Goal: Register for event/course

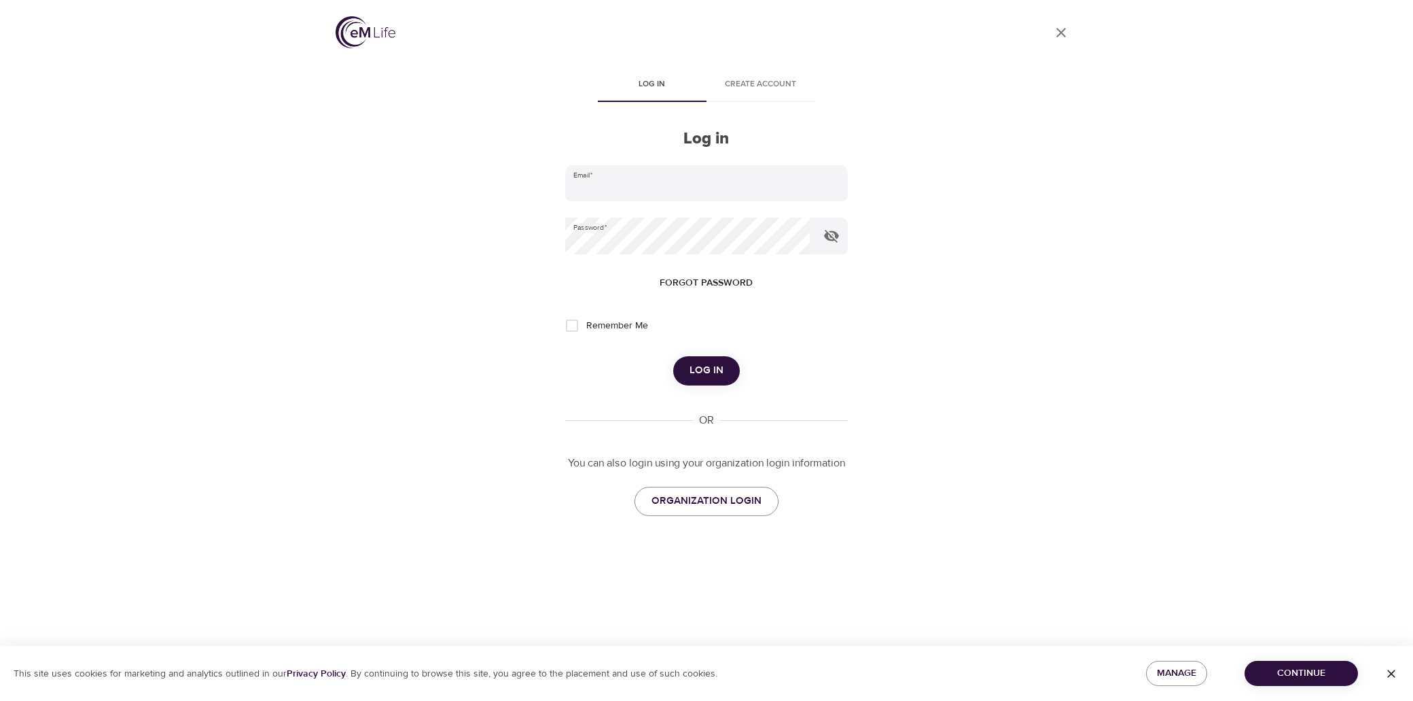
type input "[PERSON_NAME][EMAIL_ADDRESS][PERSON_NAME][DOMAIN_NAME]"
click at [714, 378] on span "Log in" at bounding box center [707, 370] width 34 height 18
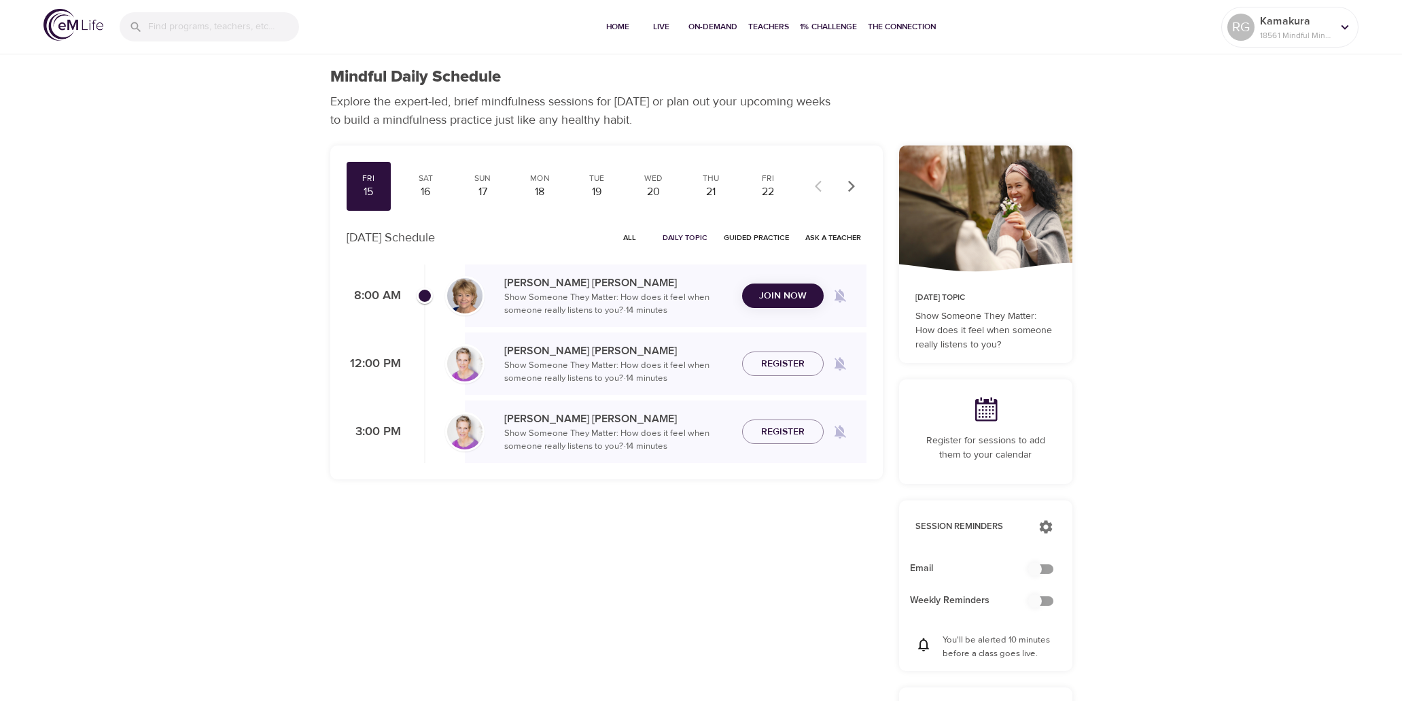
checkbox input "true"
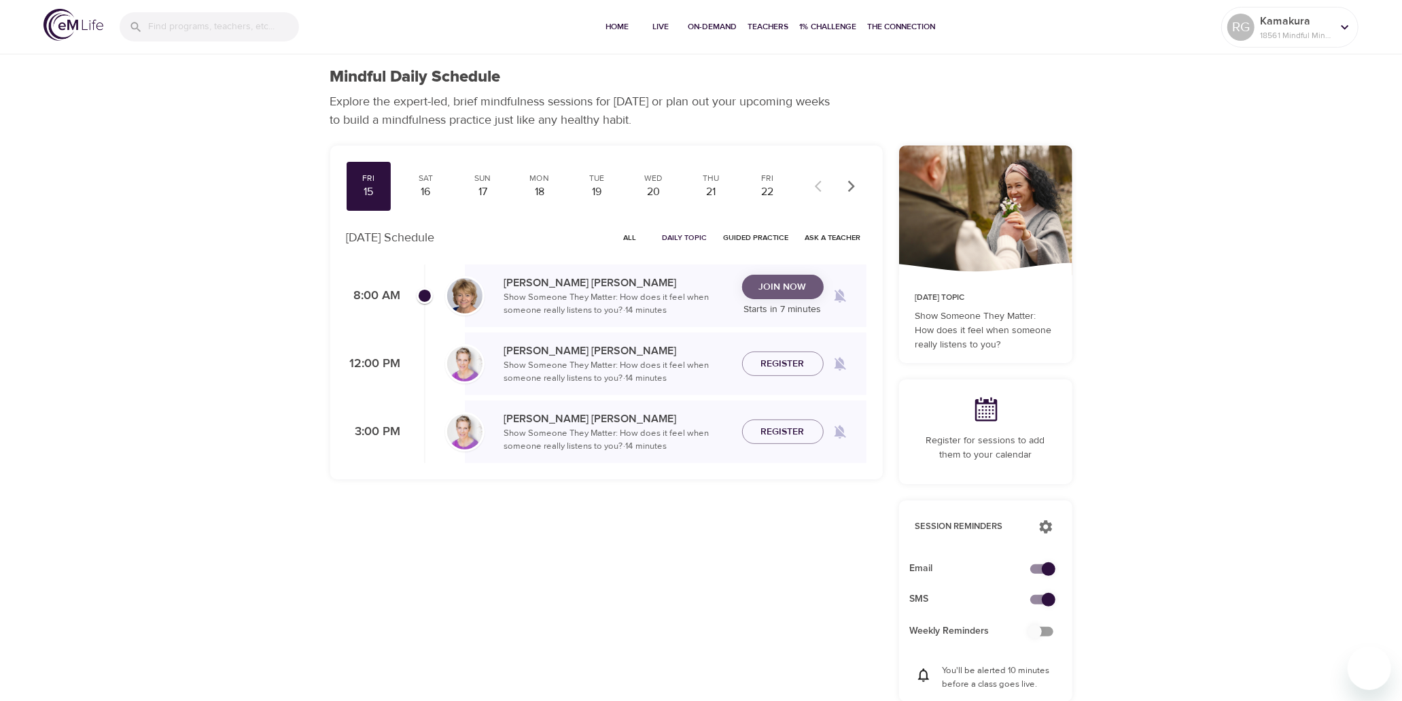
click at [761, 287] on span "Join Now" at bounding box center [783, 287] width 48 height 17
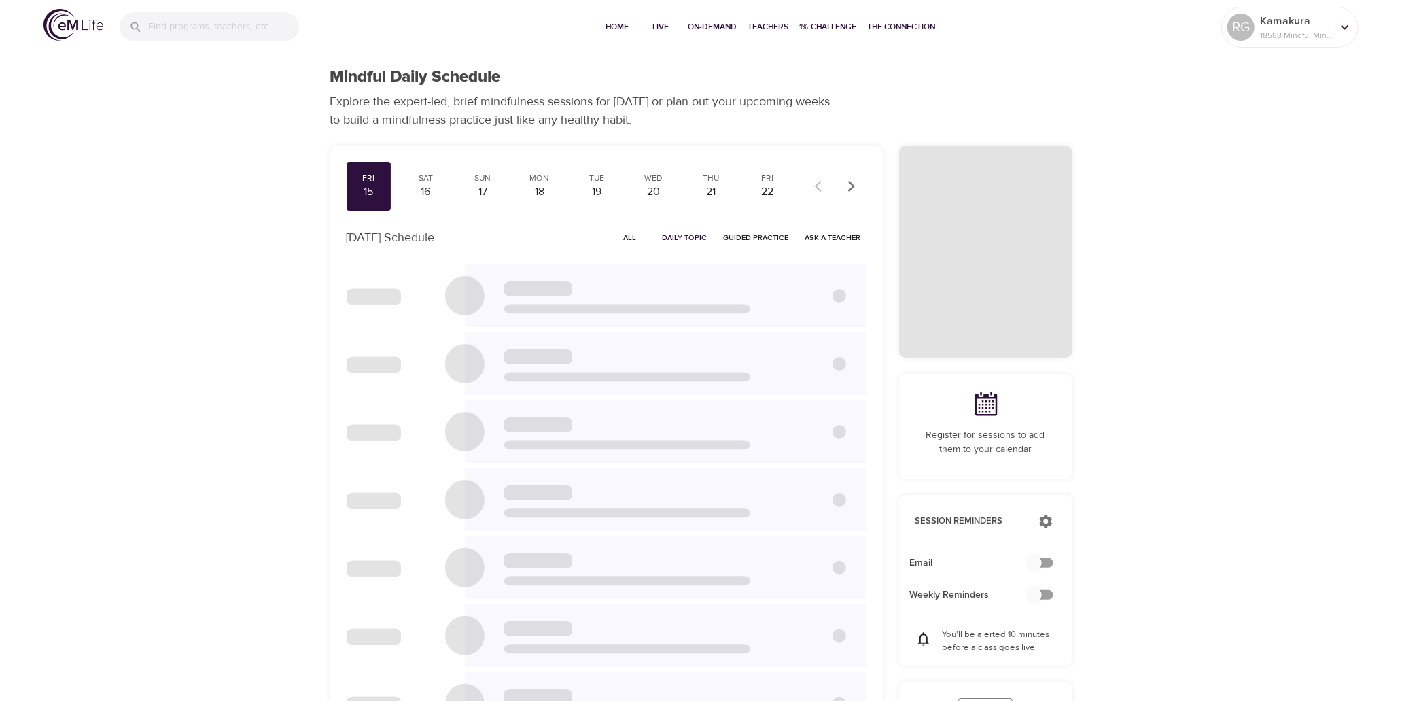
checkbox input "true"
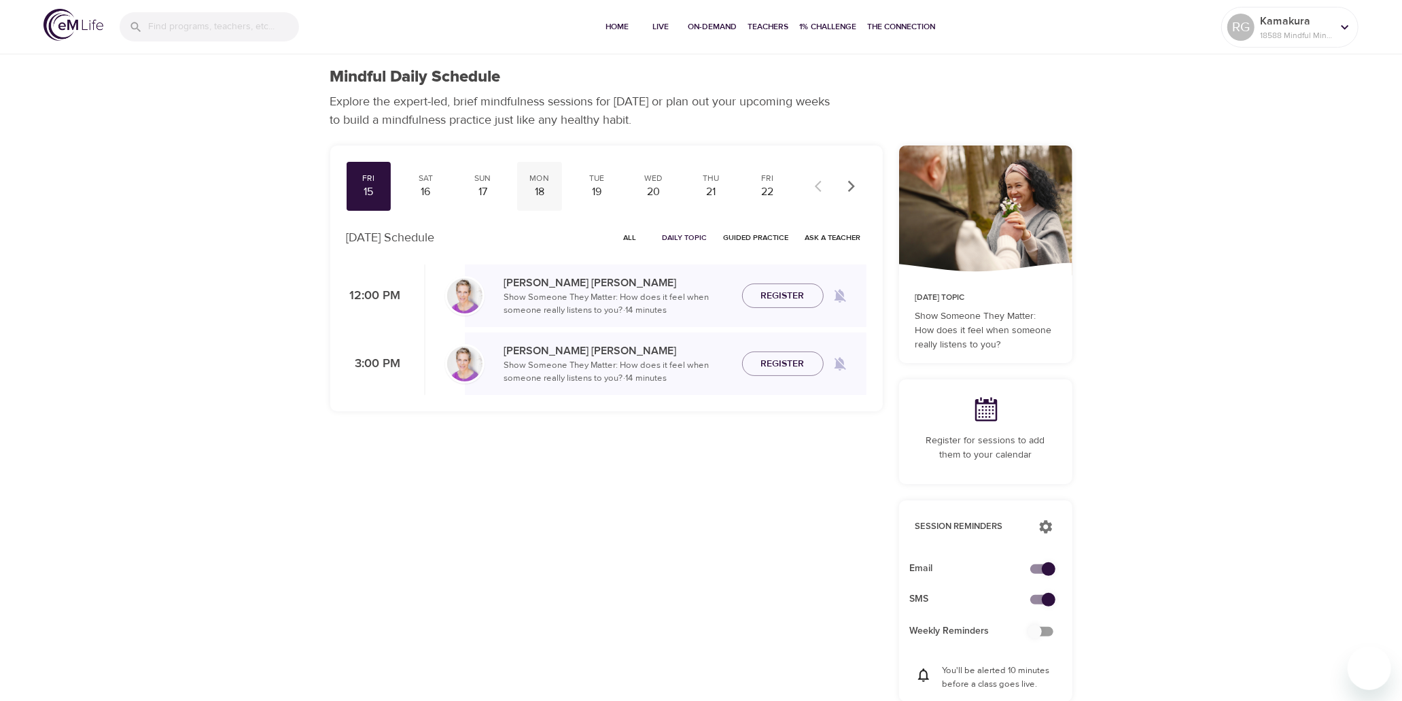
click at [540, 185] on div "18" at bounding box center [540, 192] width 34 height 16
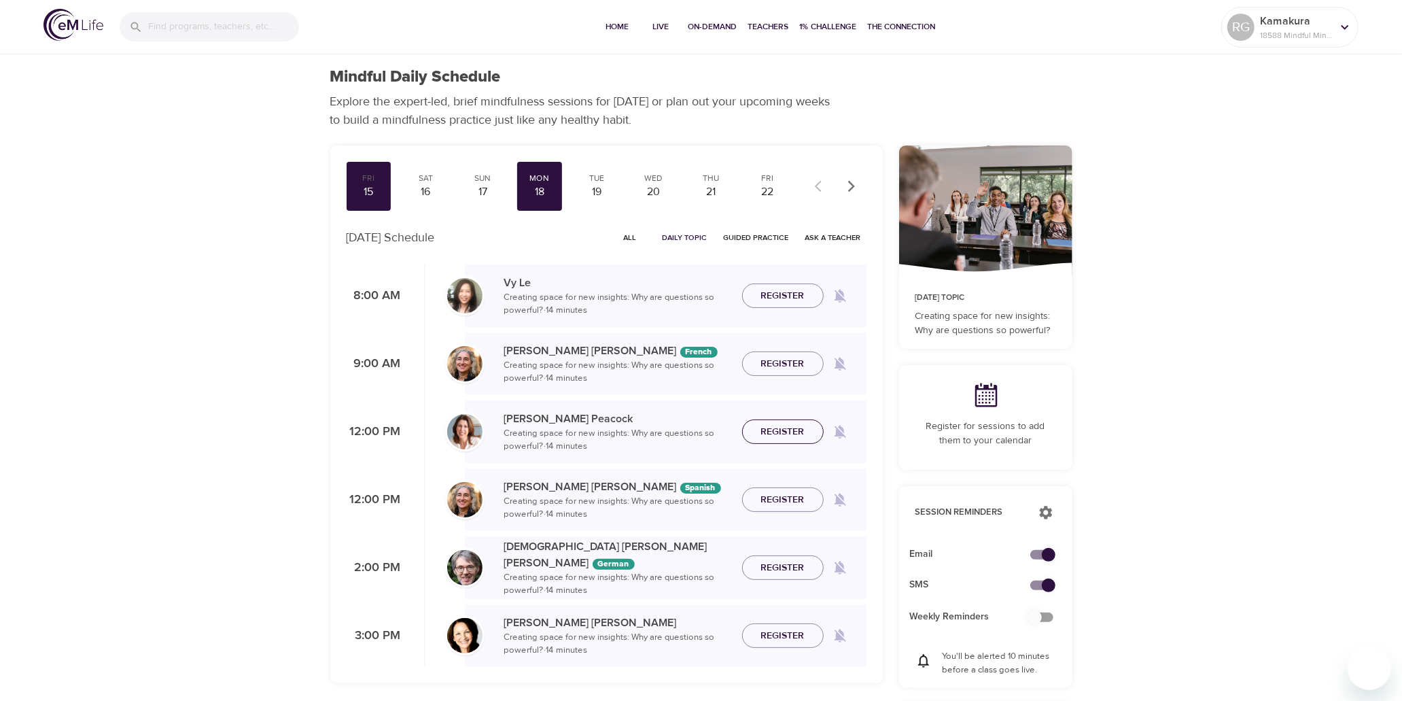
click at [784, 428] on span "Register" at bounding box center [782, 431] width 43 height 17
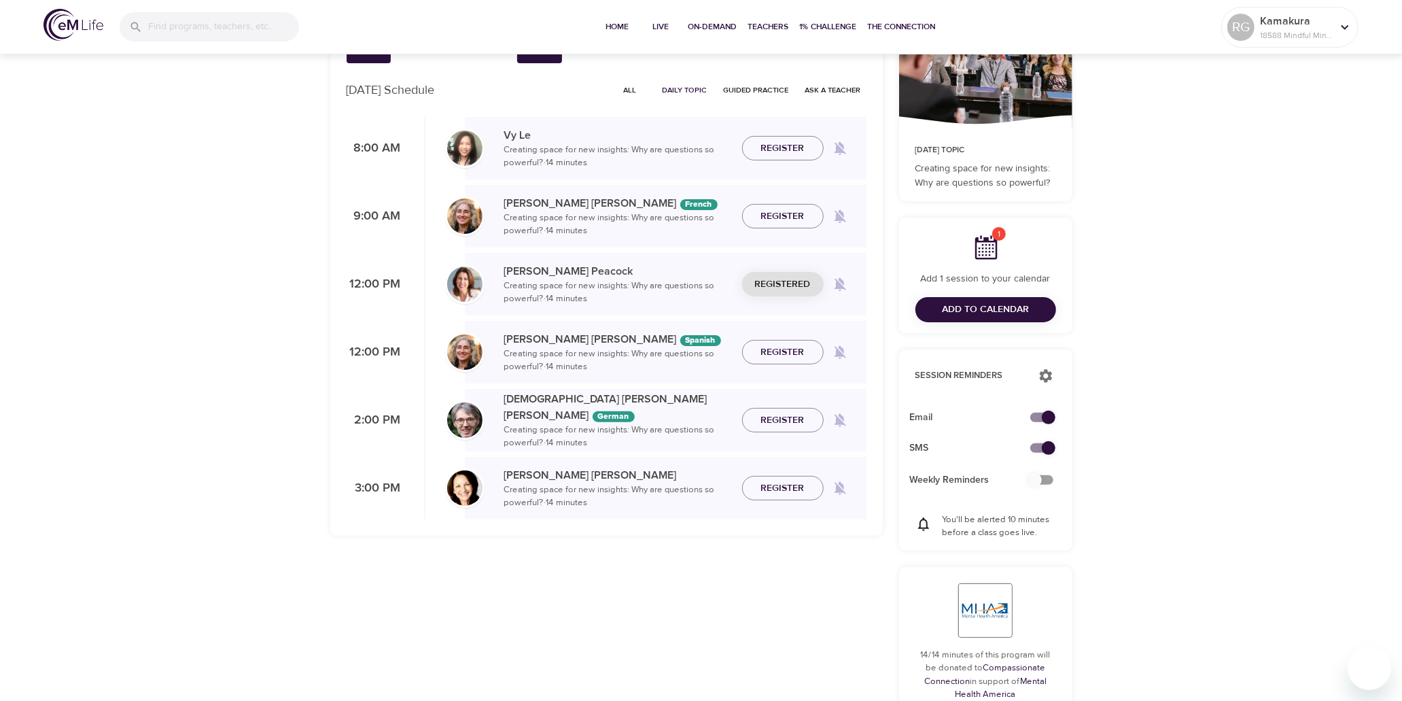
scroll to position [151, 0]
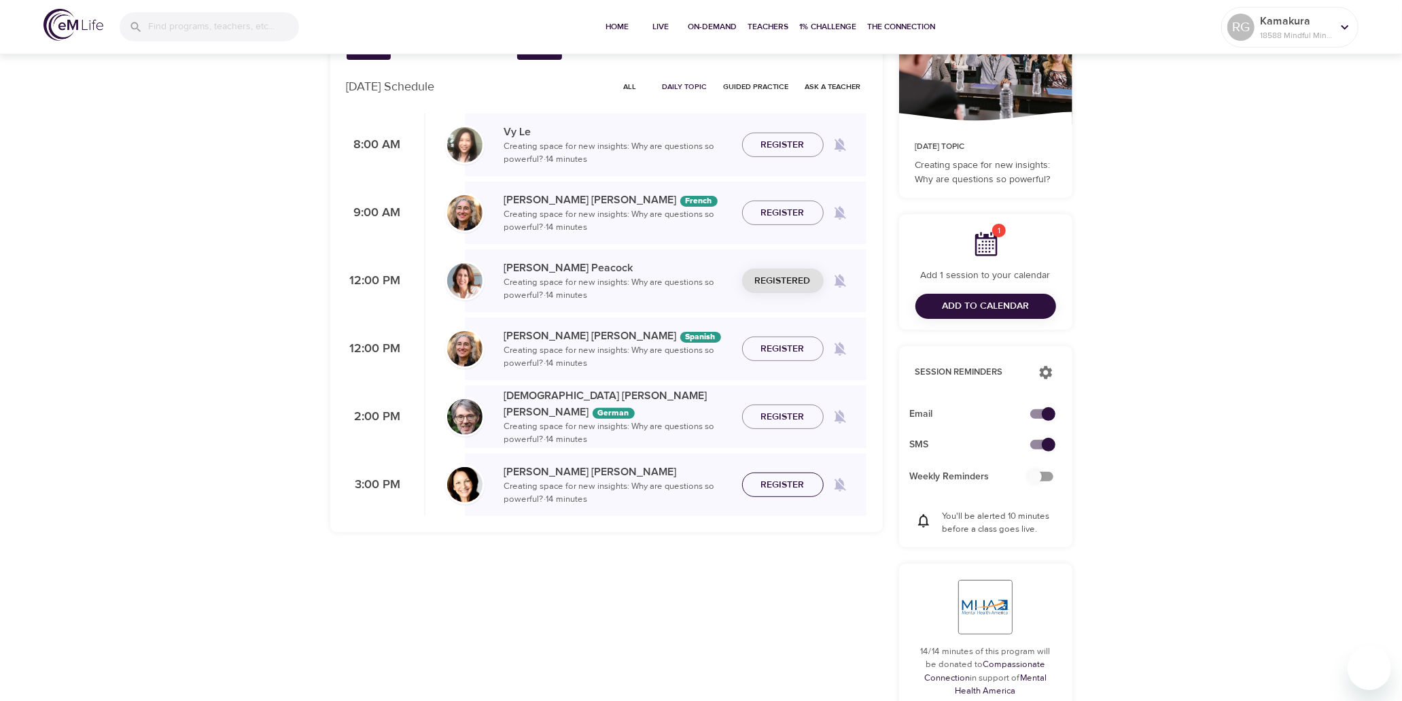
click at [788, 483] on span "Register" at bounding box center [782, 484] width 43 height 17
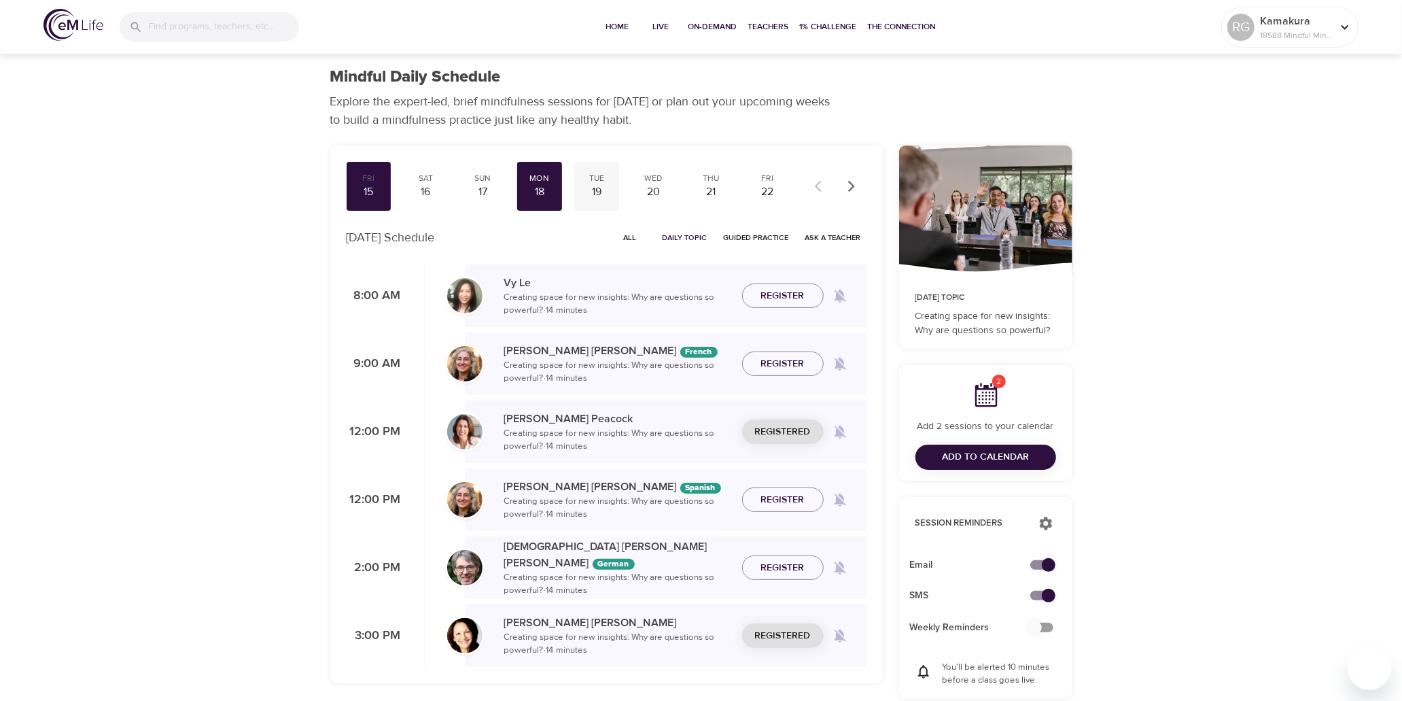
click at [600, 181] on div "Tue" at bounding box center [597, 179] width 34 height 12
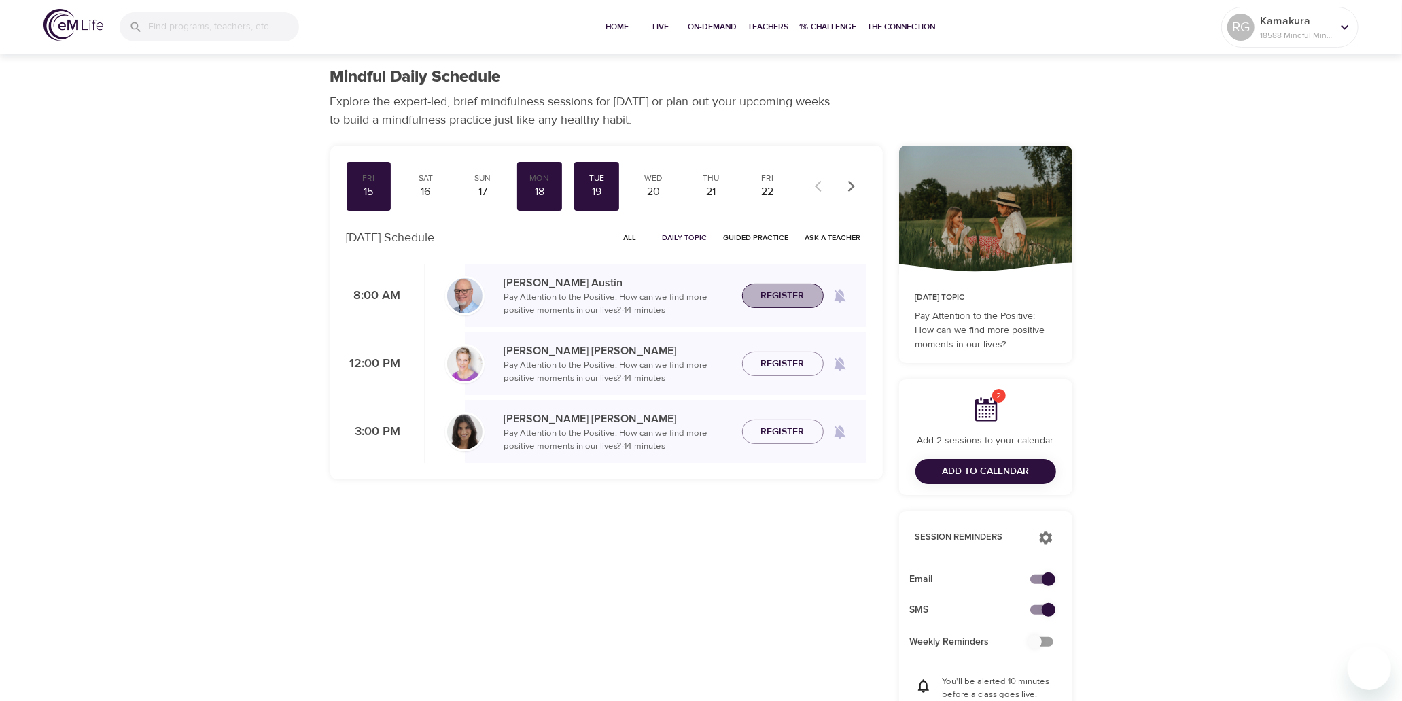
click at [765, 295] on span "Register" at bounding box center [782, 295] width 43 height 17
click at [648, 188] on div "20" at bounding box center [654, 192] width 34 height 16
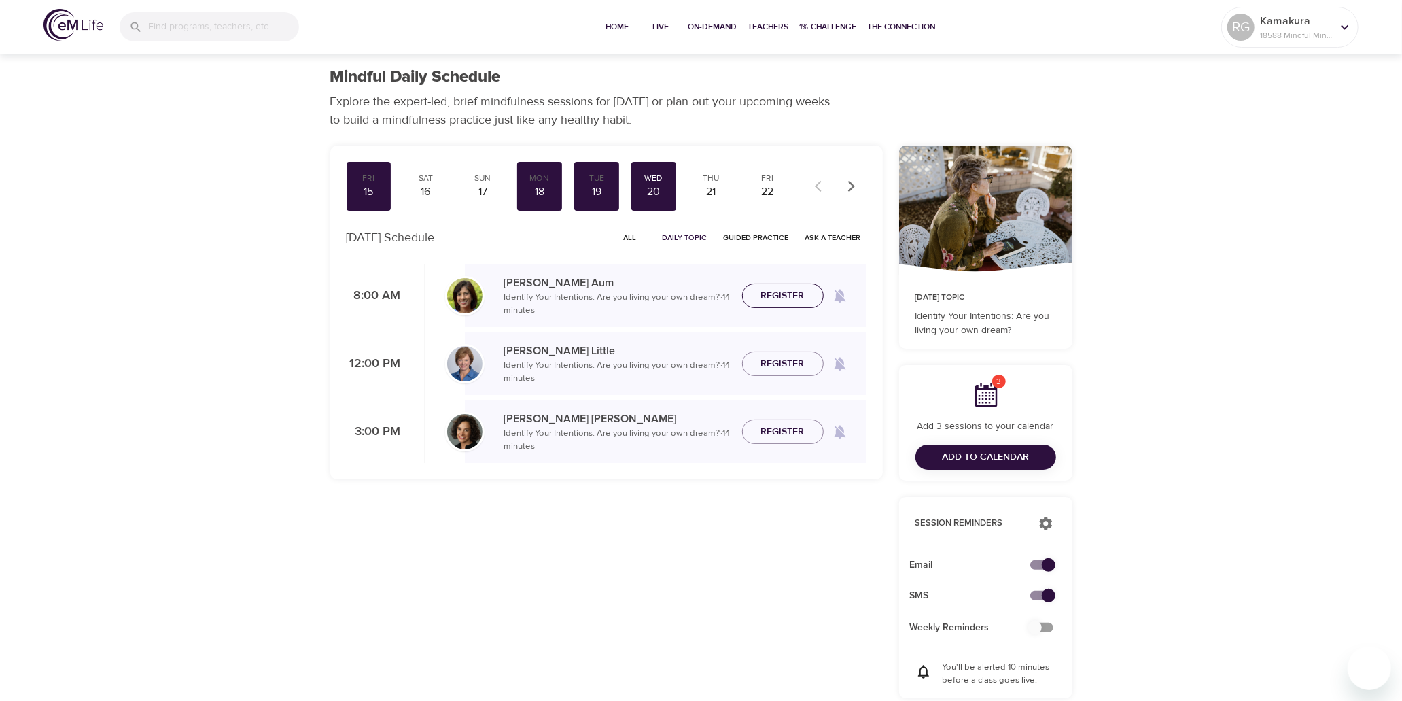
click at [765, 289] on span "Register" at bounding box center [782, 295] width 43 height 17
click at [711, 194] on div "21" at bounding box center [711, 192] width 34 height 16
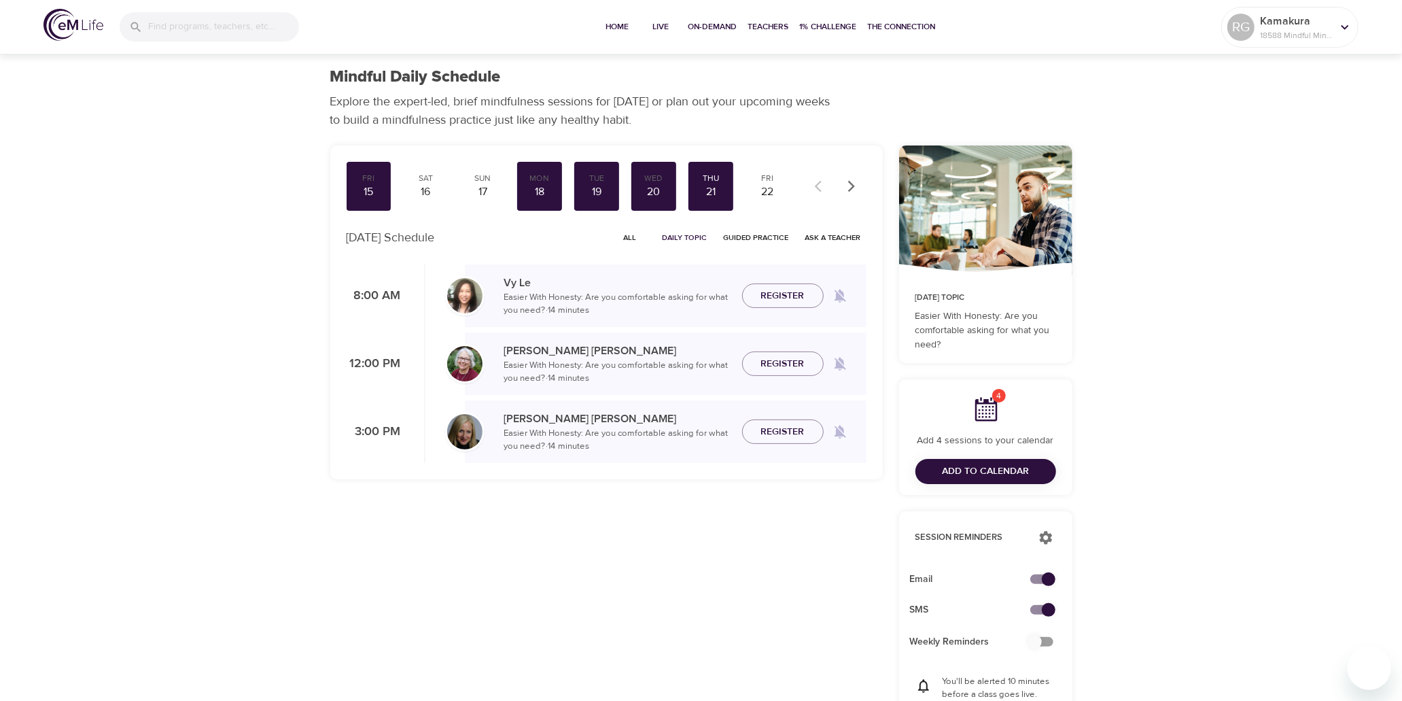
click at [779, 361] on span "Register" at bounding box center [782, 363] width 43 height 17
click at [776, 194] on div "22" at bounding box center [768, 192] width 34 height 16
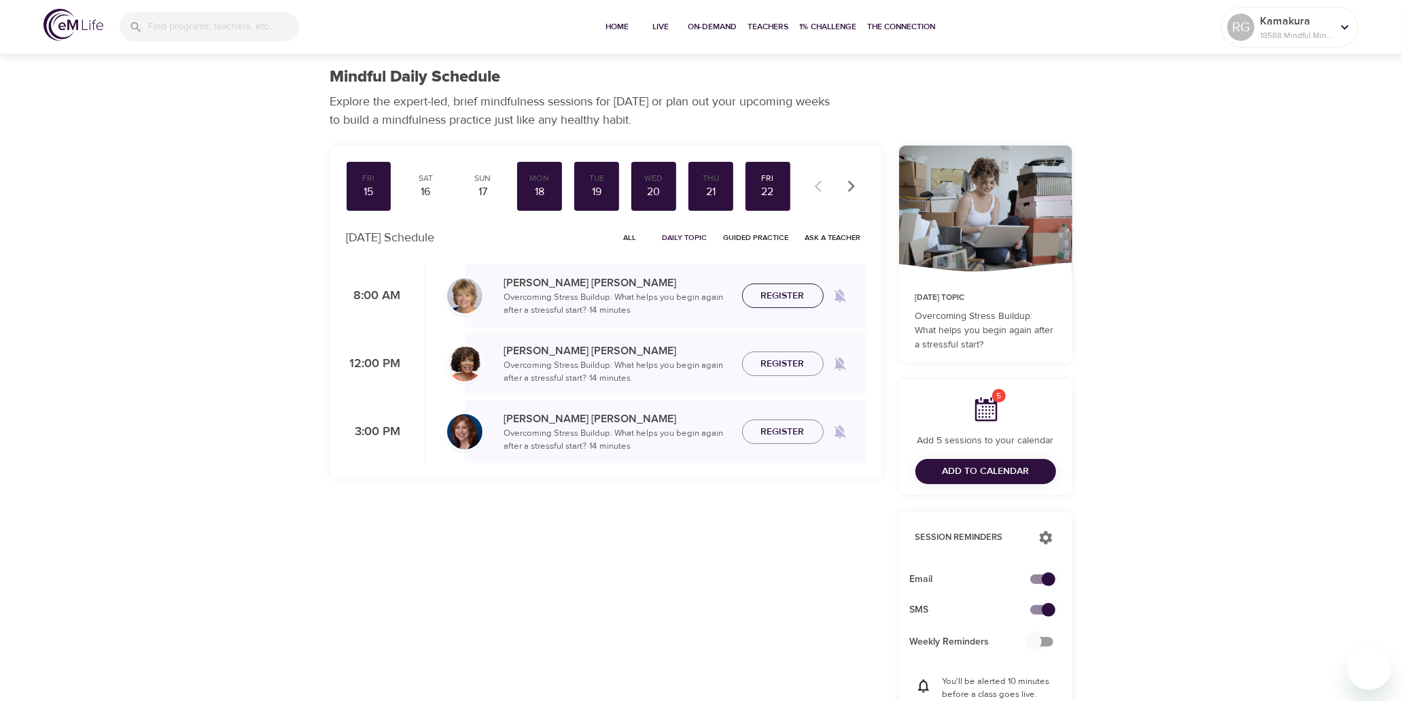
click at [795, 291] on span "Register" at bounding box center [782, 295] width 43 height 17
click at [782, 355] on span "Register" at bounding box center [782, 363] width 43 height 17
click at [791, 436] on span "Register" at bounding box center [782, 431] width 43 height 17
click at [852, 183] on icon "button" at bounding box center [852, 186] width 14 height 14
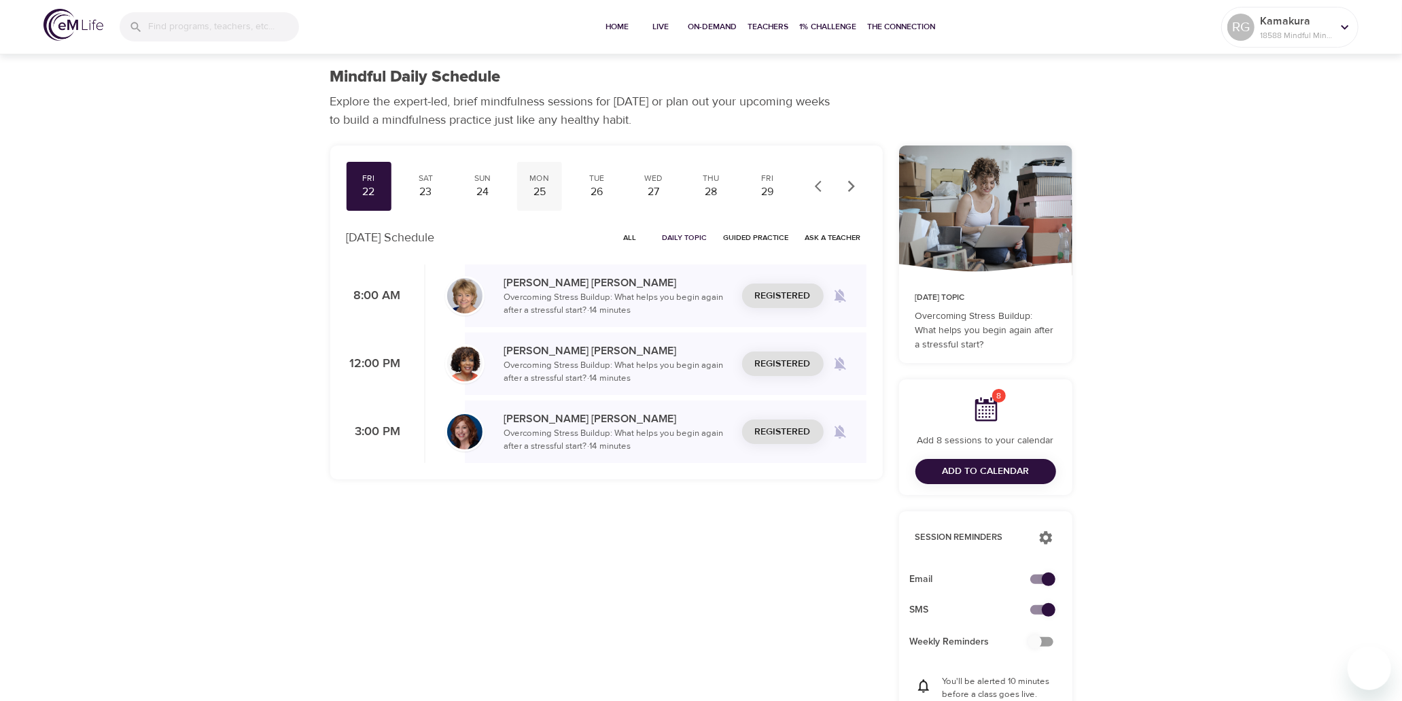
click at [540, 188] on div "25" at bounding box center [540, 192] width 34 height 16
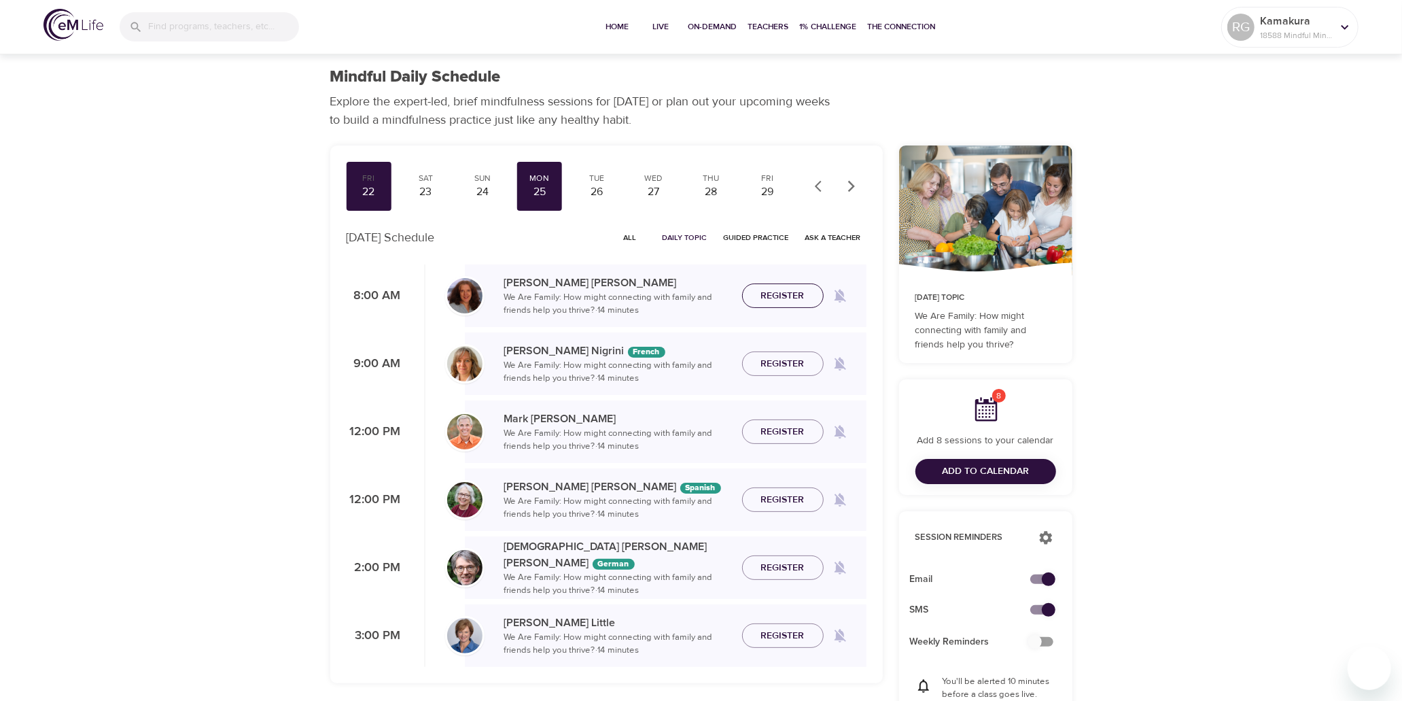
click at [799, 299] on span "Register" at bounding box center [782, 295] width 43 height 17
click at [779, 634] on span "Register" at bounding box center [782, 635] width 43 height 17
click at [600, 185] on div "26" at bounding box center [597, 192] width 34 height 16
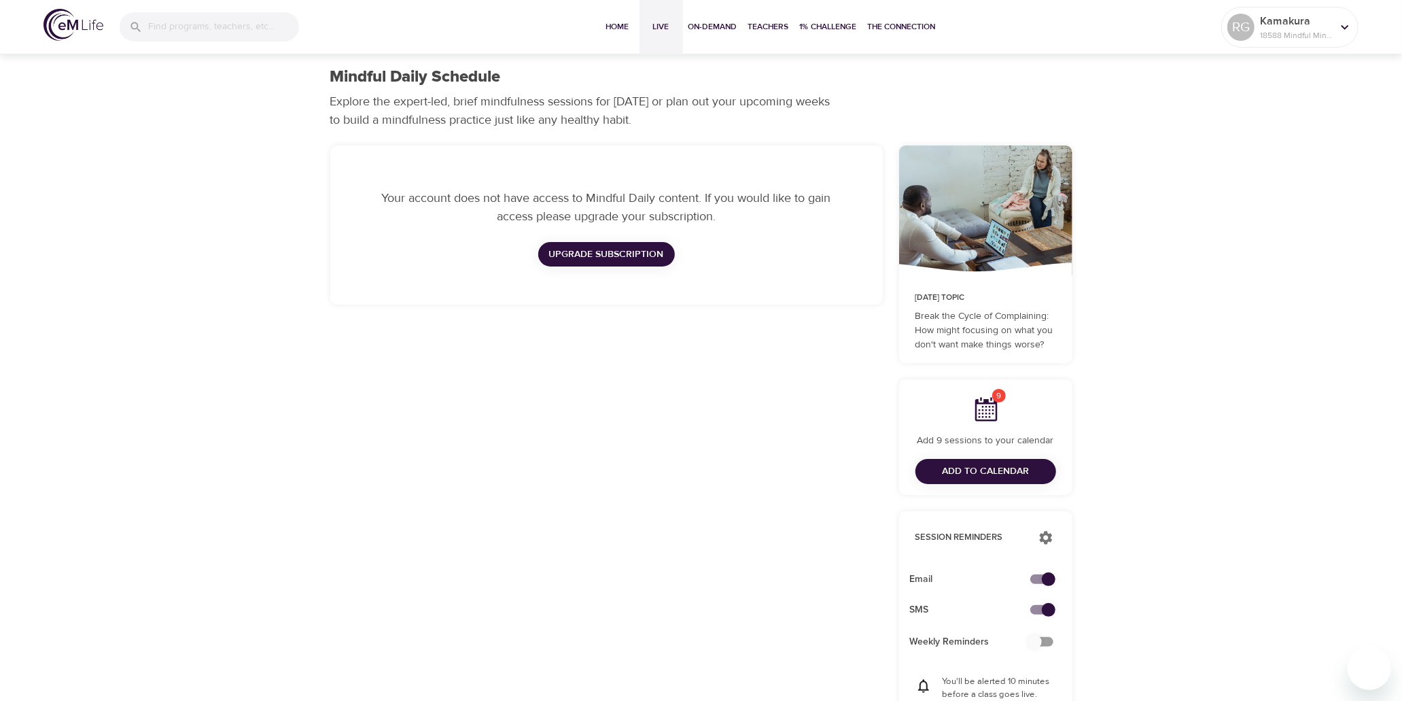
click at [667, 22] on span "Live" at bounding box center [661, 27] width 33 height 14
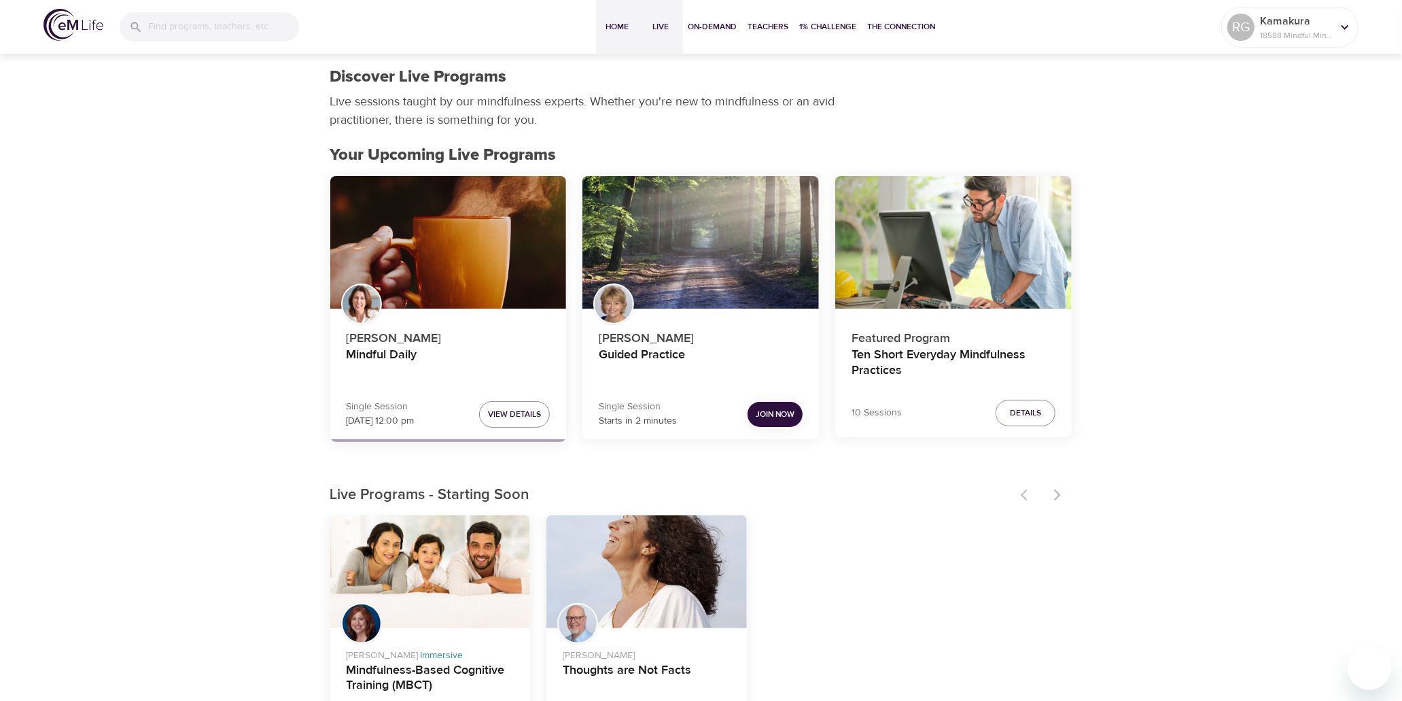
click at [622, 25] on span "Home" at bounding box center [617, 27] width 33 height 14
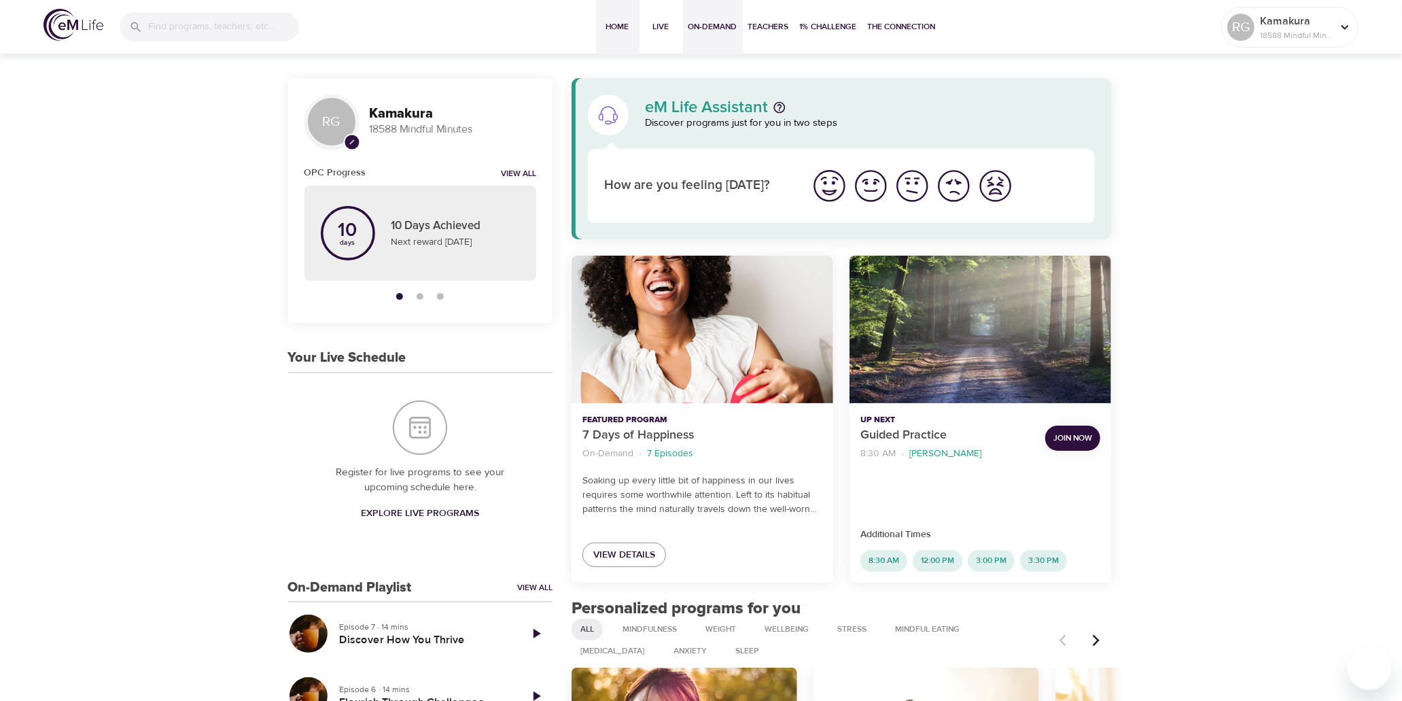
click at [722, 24] on span "On-Demand" at bounding box center [712, 27] width 49 height 14
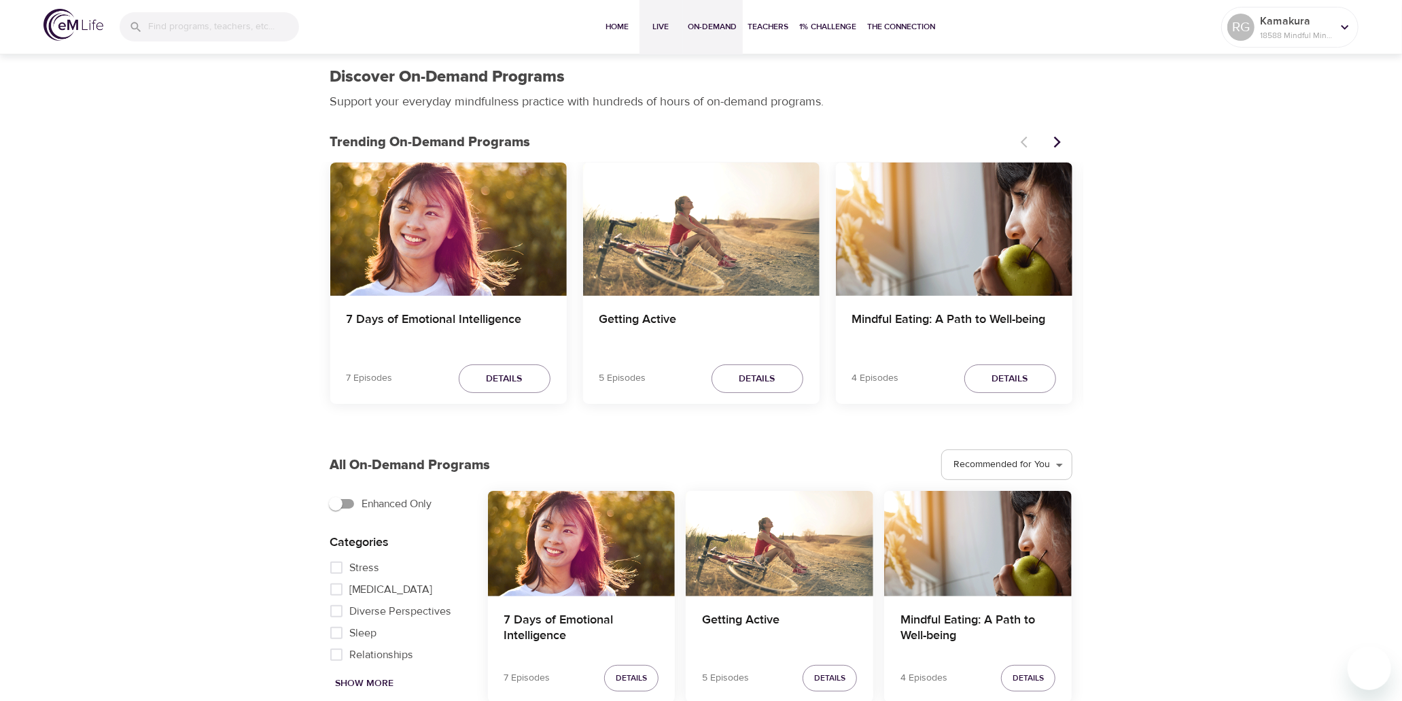
click at [669, 24] on span "Live" at bounding box center [661, 27] width 33 height 14
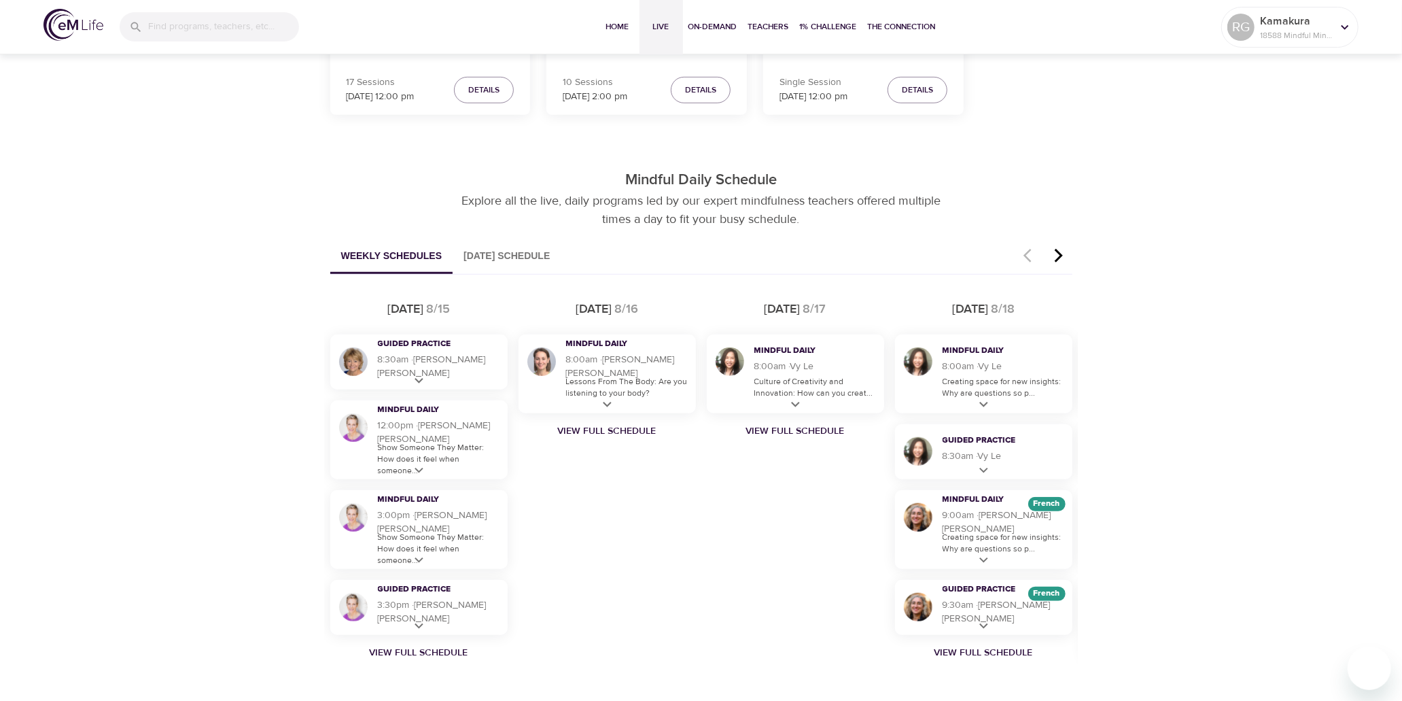
scroll to position [755, 0]
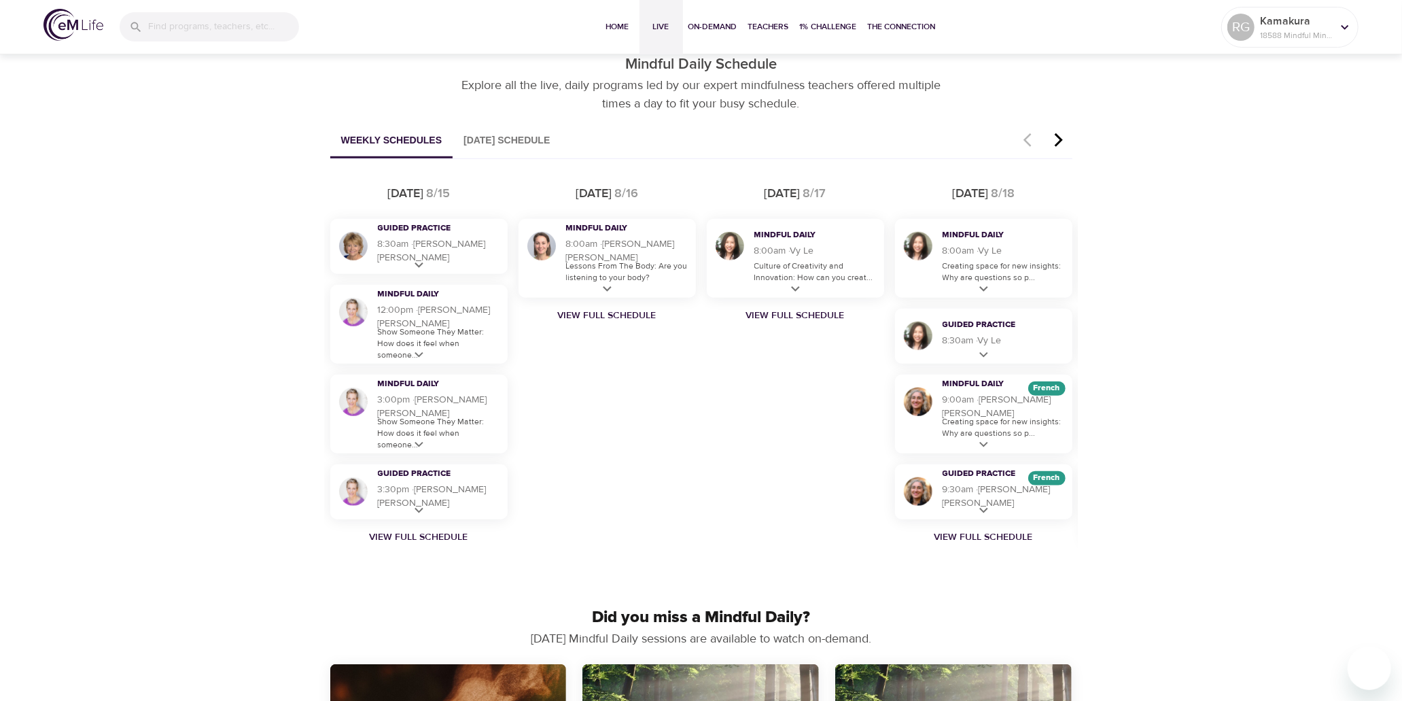
click at [533, 141] on button "[DATE] Schedule" at bounding box center [507, 141] width 108 height 35
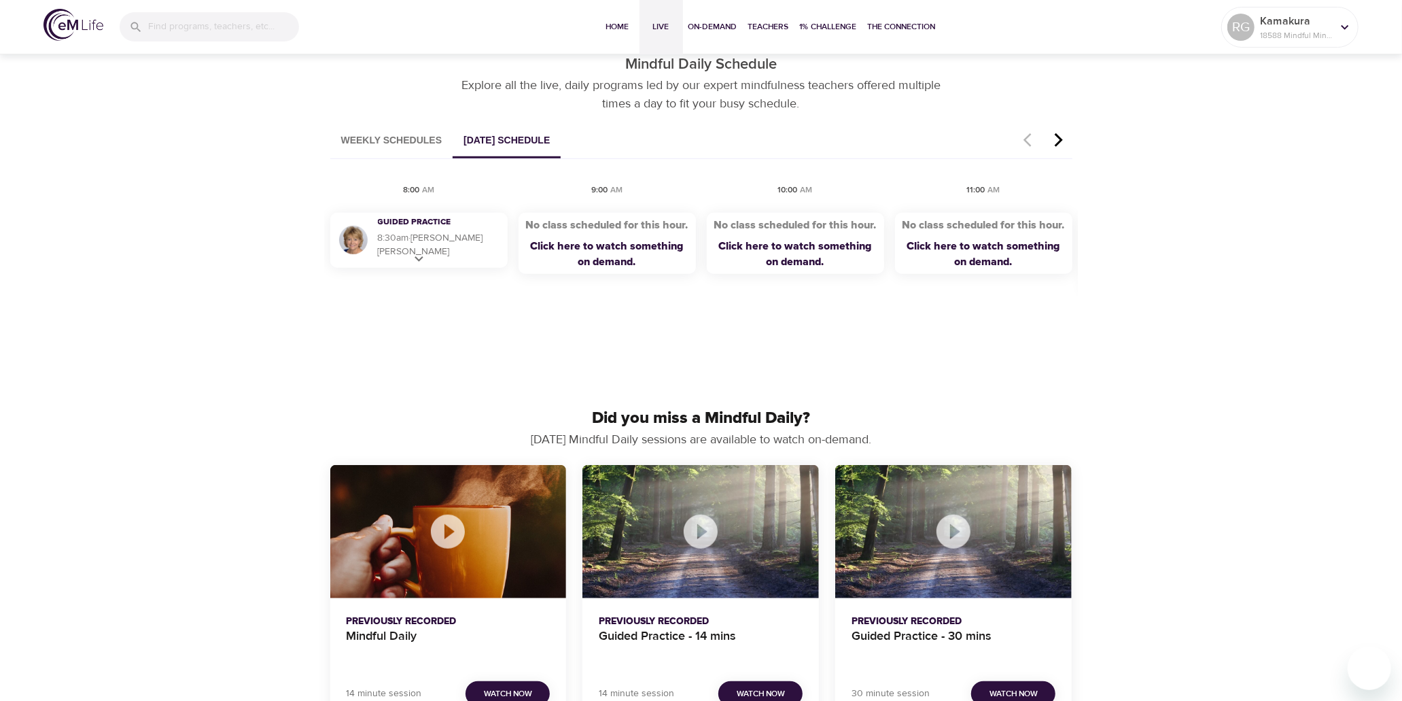
click at [412, 143] on button "Weekly Schedules" at bounding box center [391, 141] width 123 height 35
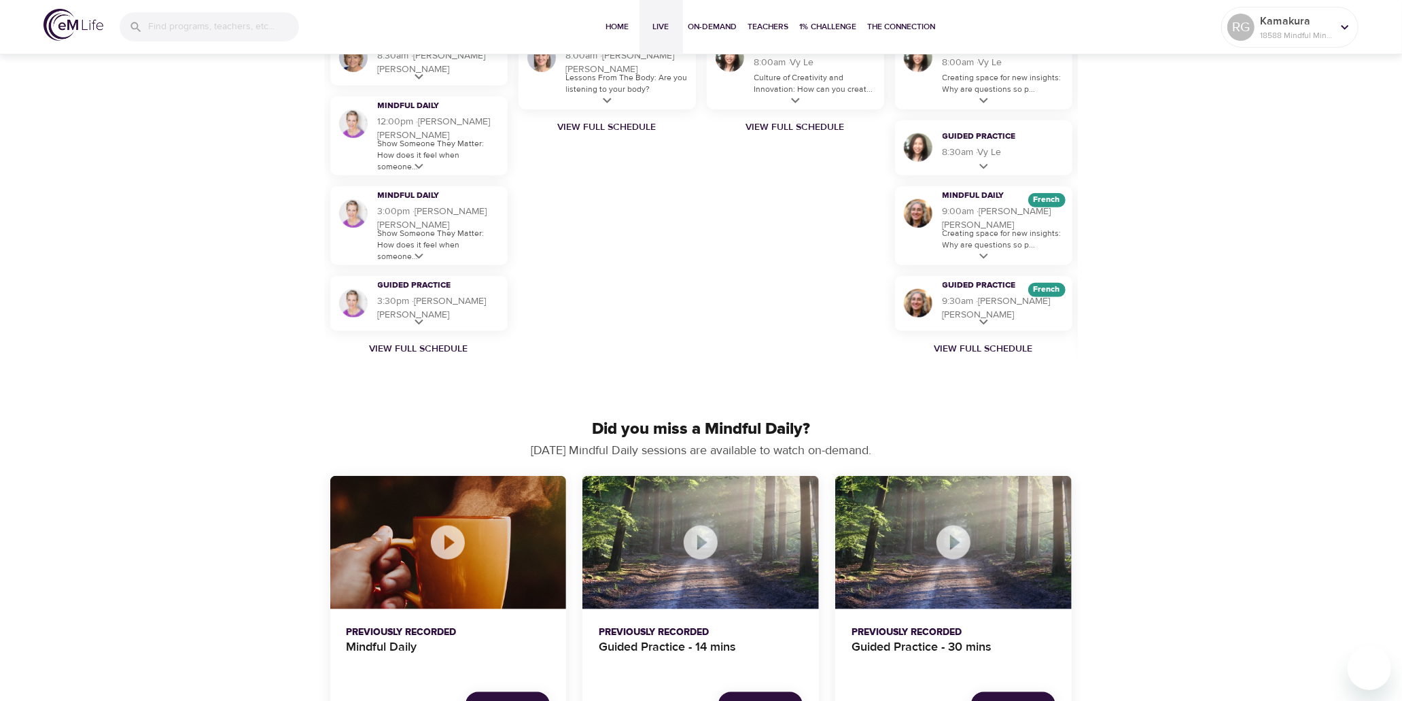
scroll to position [1057, 0]
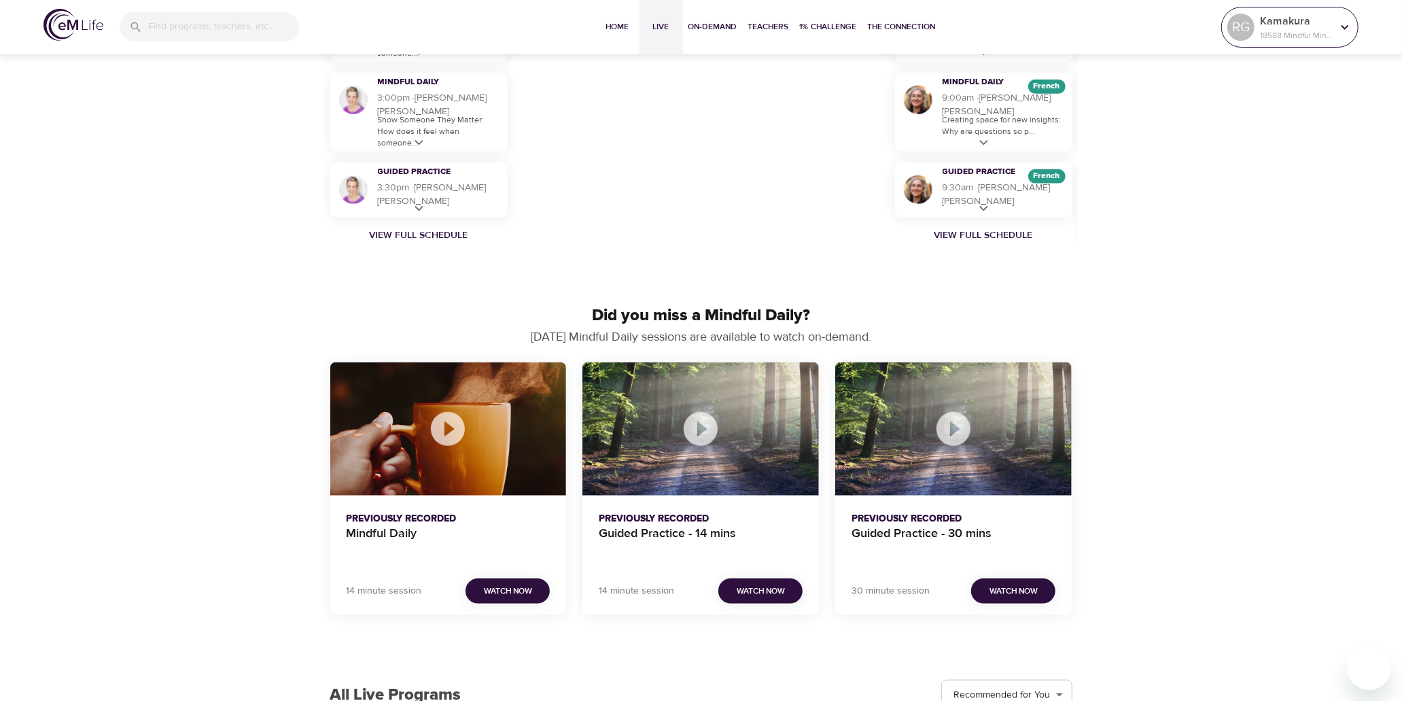
click at [1268, 44] on div "RG Kamakura 18588 Mindful Minutes" at bounding box center [1289, 27] width 130 height 34
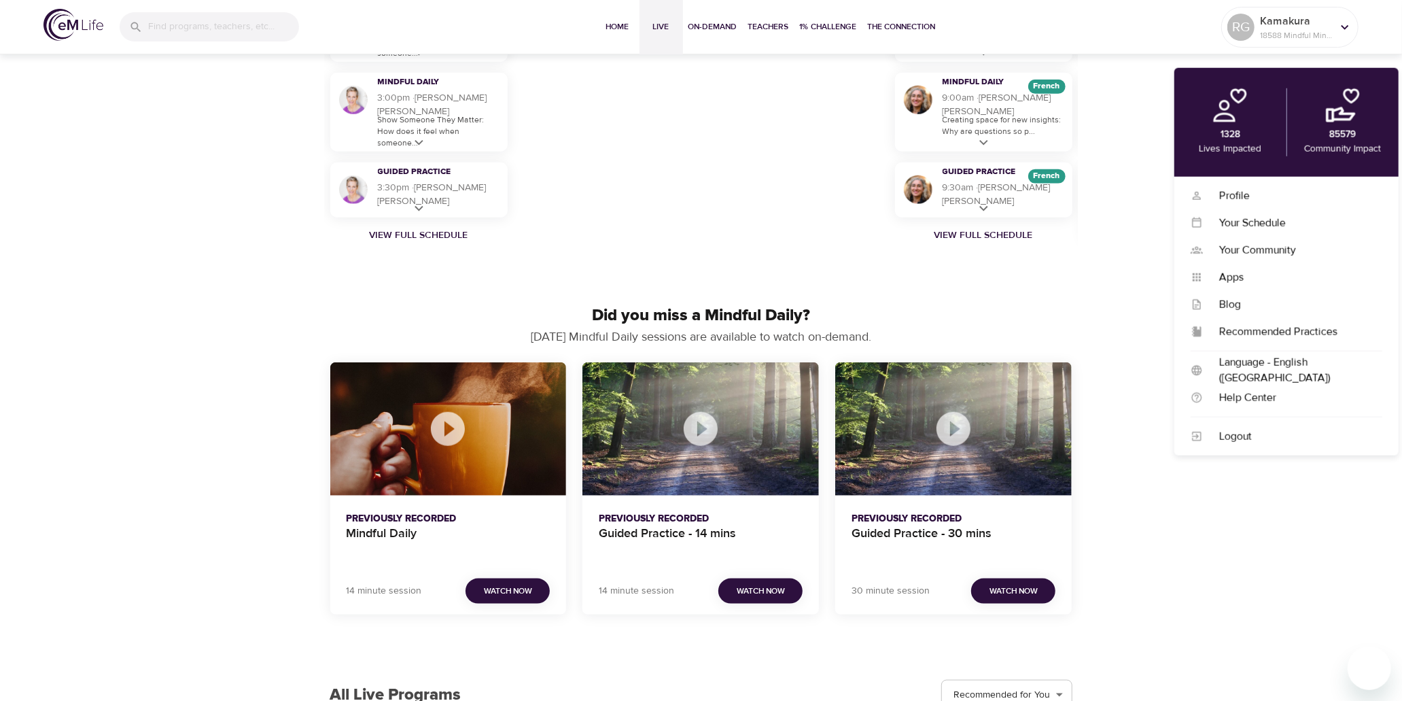
click at [1101, 285] on div "Discover Live Programs Live sessions taught by our mindfulness experts. Whether…" at bounding box center [701, 166] width 1402 height 2344
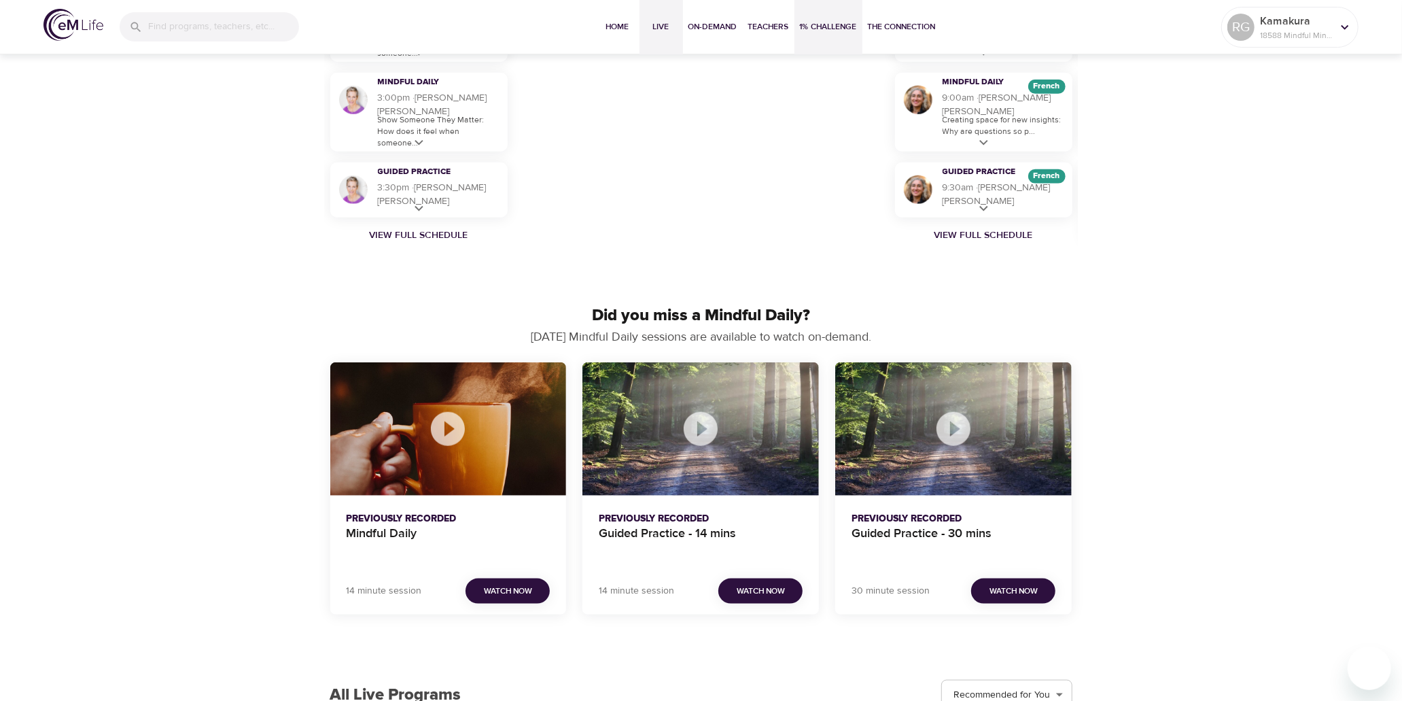
click at [840, 30] on span "1% Challenge" at bounding box center [828, 27] width 57 height 14
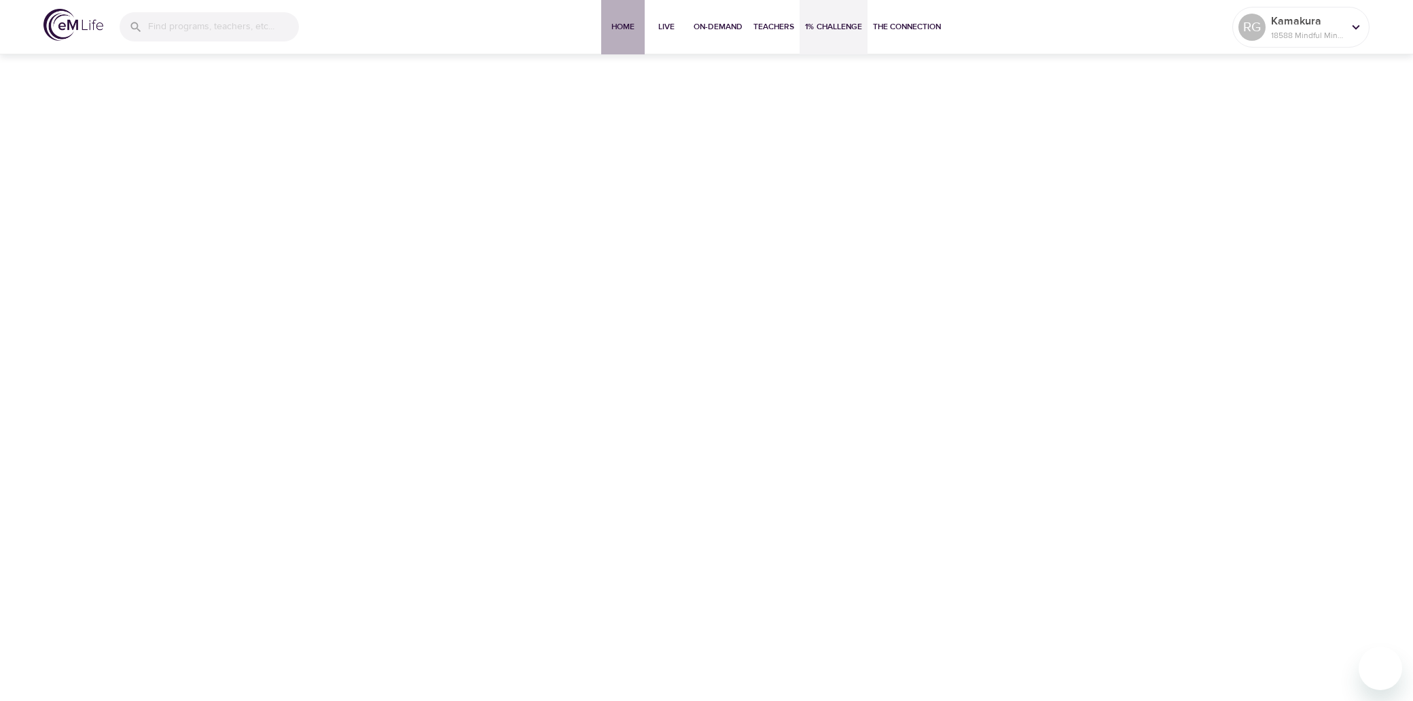
click at [620, 25] on span "Home" at bounding box center [623, 27] width 33 height 14
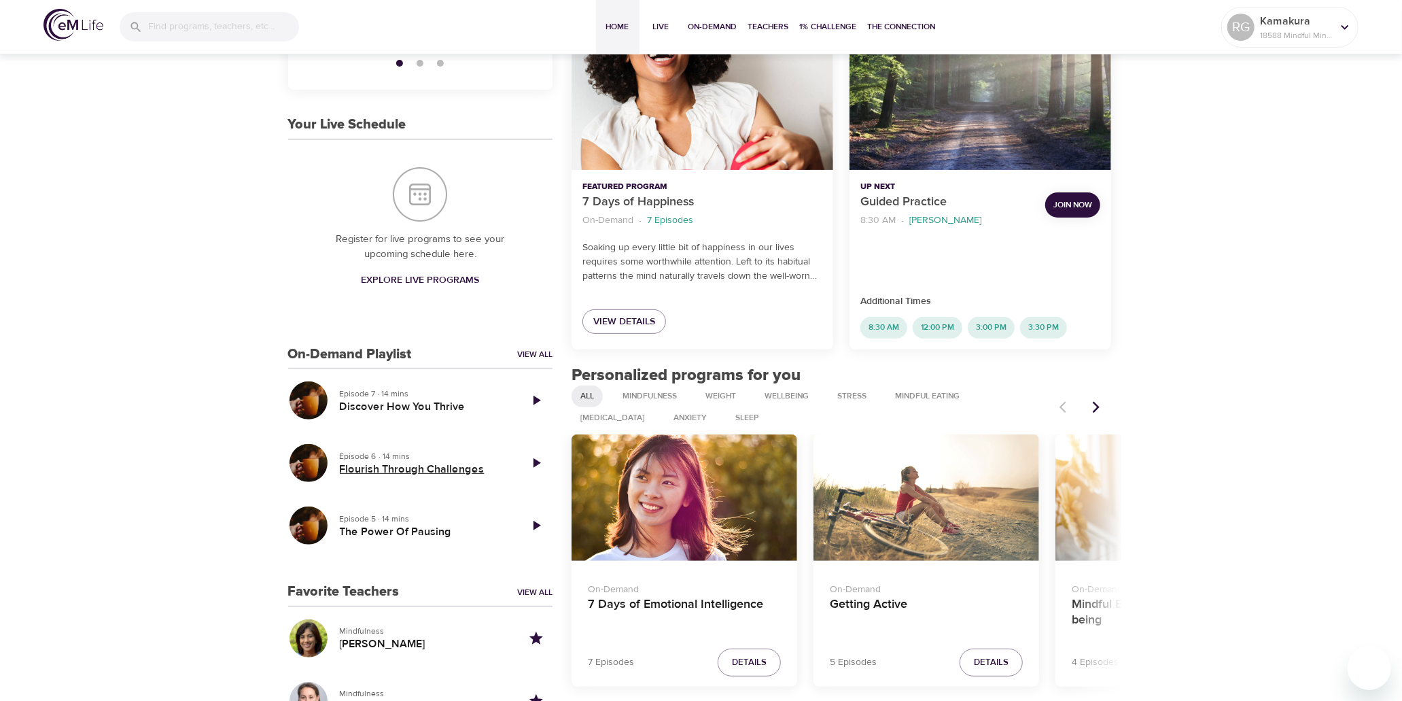
scroll to position [226, 0]
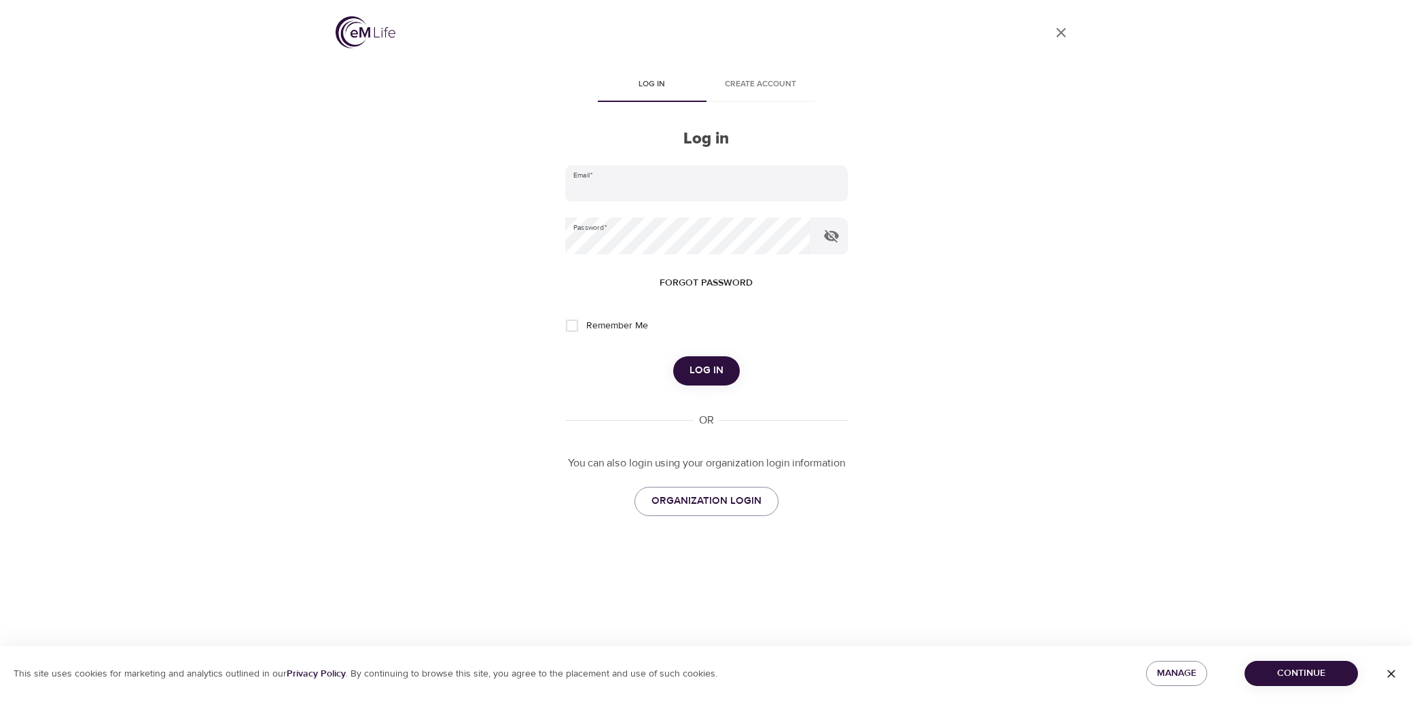
type input "rebecca.guzman@metlife.com"
click at [689, 368] on button "Log in" at bounding box center [706, 370] width 67 height 29
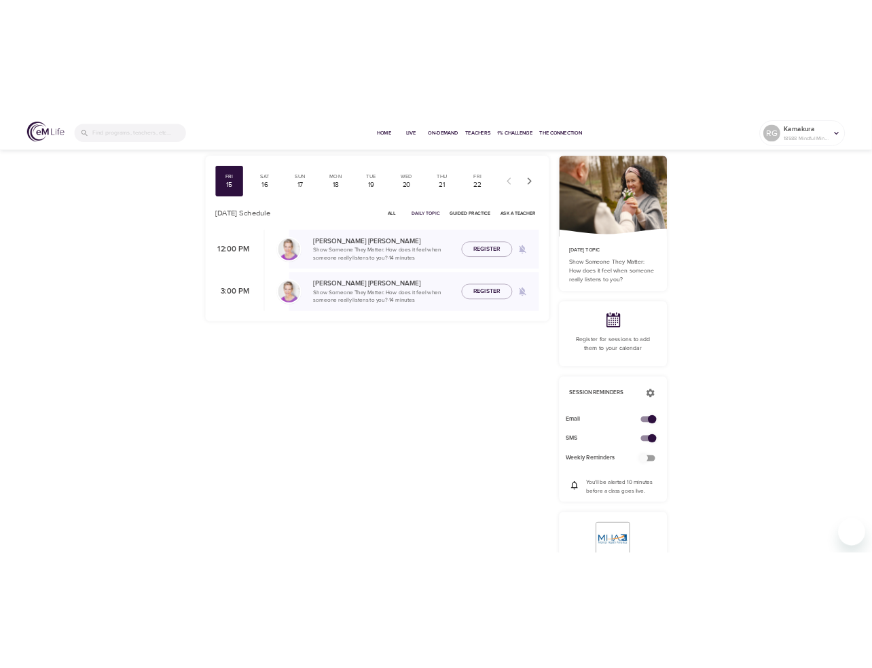
scroll to position [75, 0]
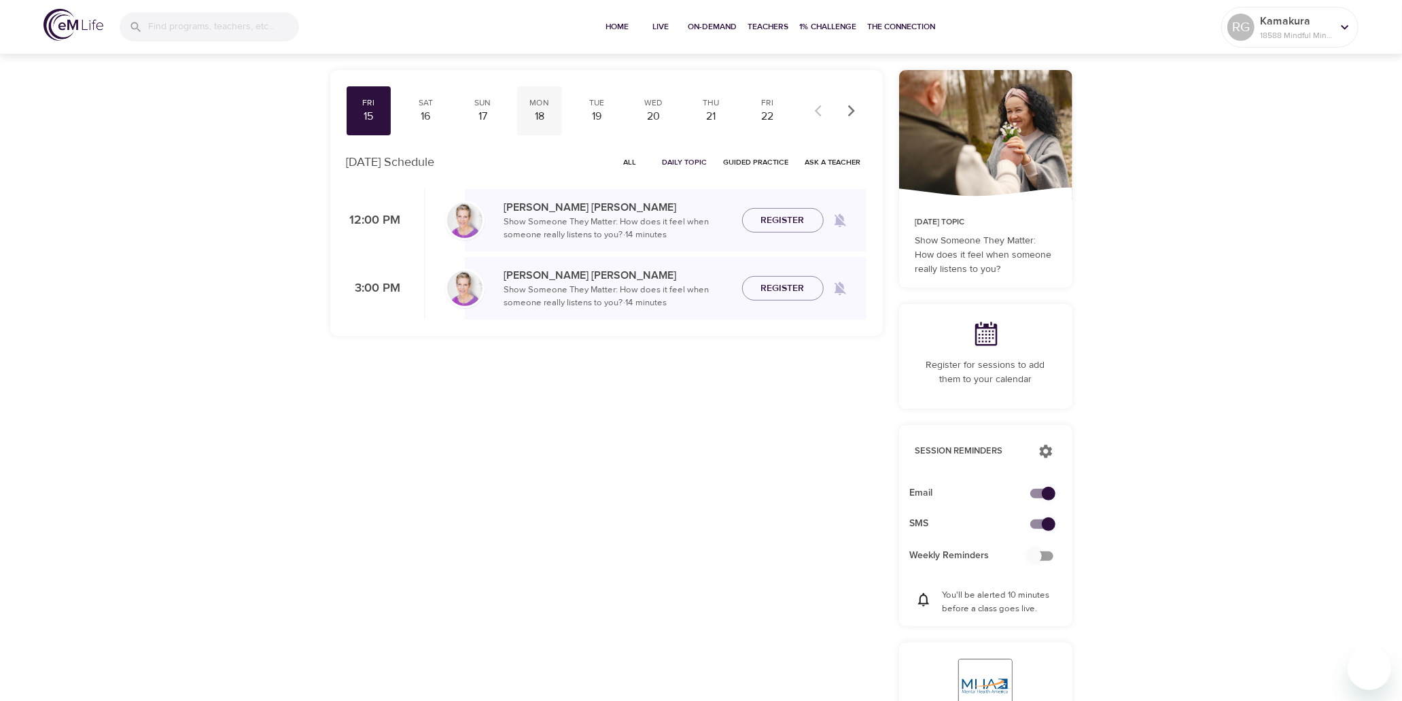
click at [533, 106] on div "Mon" at bounding box center [540, 103] width 34 height 12
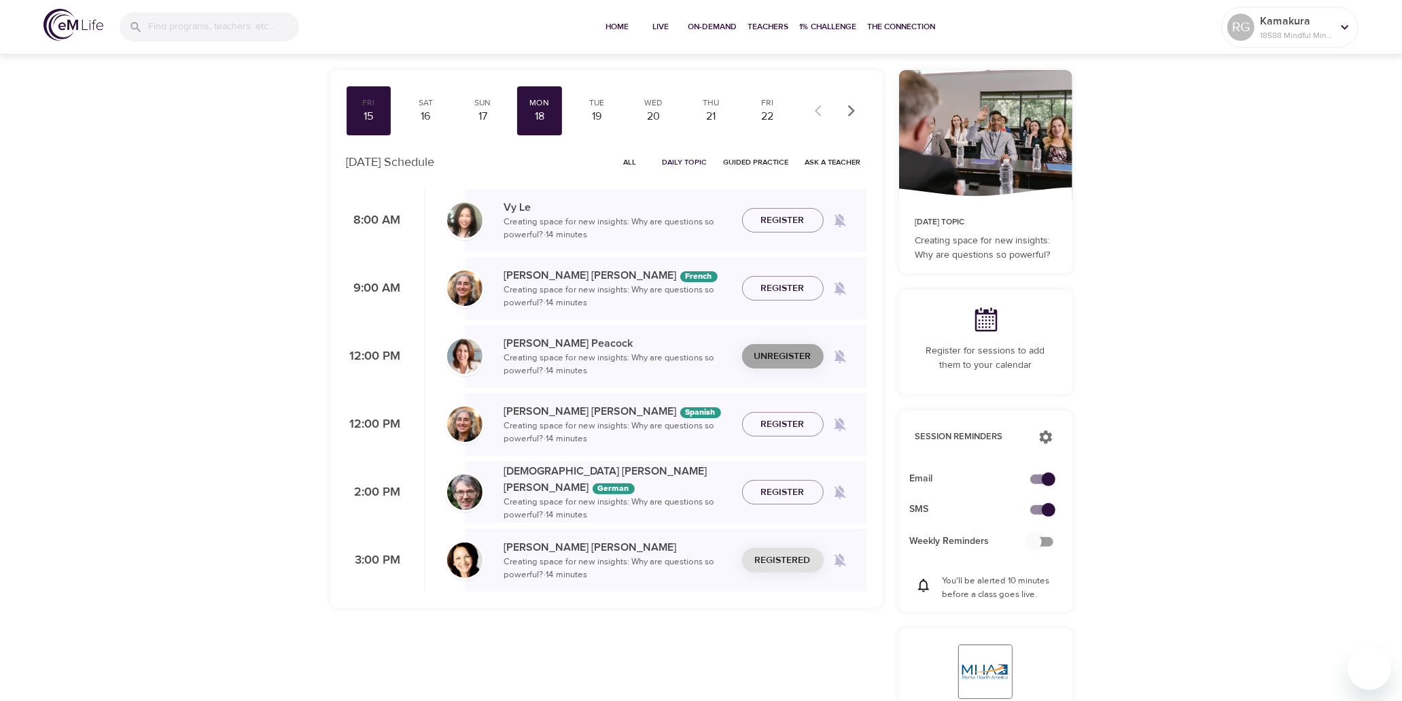
click at [763, 354] on span "Unregister" at bounding box center [782, 356] width 57 height 17
click at [763, 354] on span "Register" at bounding box center [782, 356] width 43 height 17
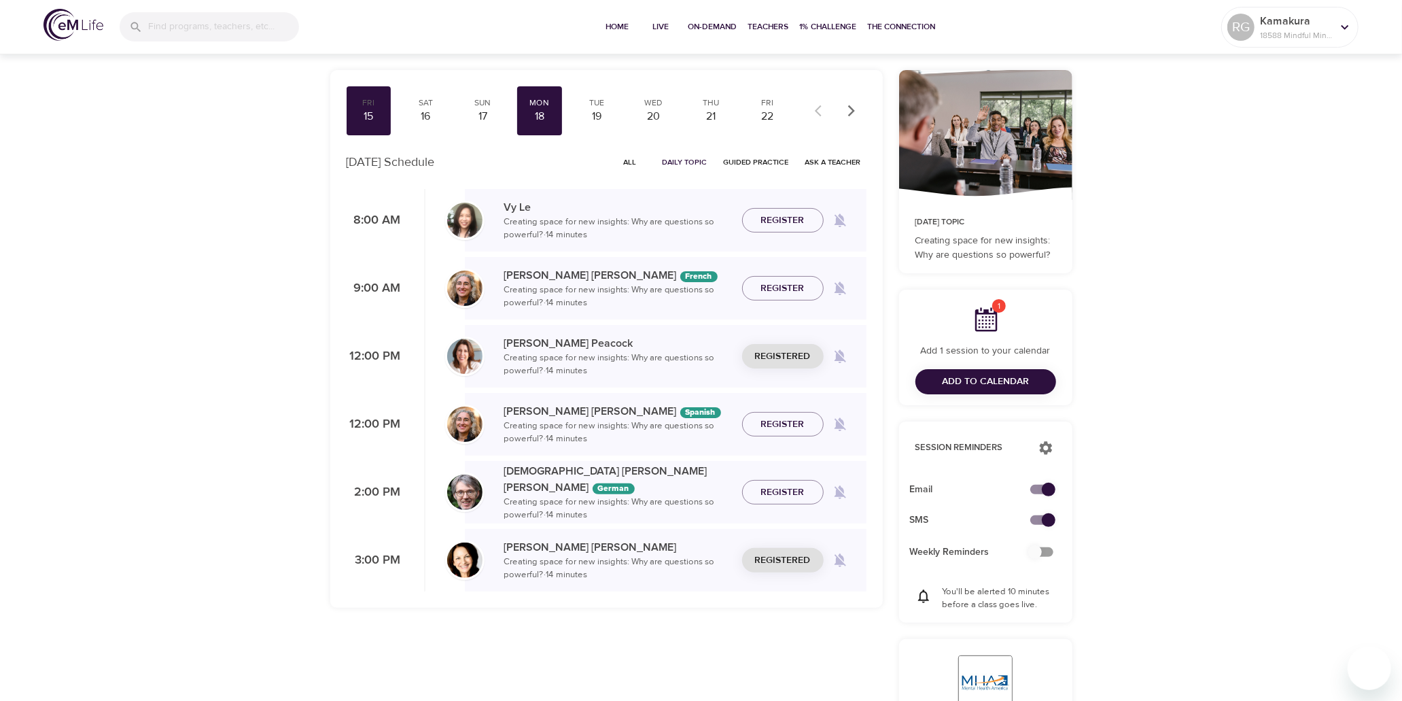
click at [976, 378] on span "Add to Calendar" at bounding box center [985, 381] width 87 height 17
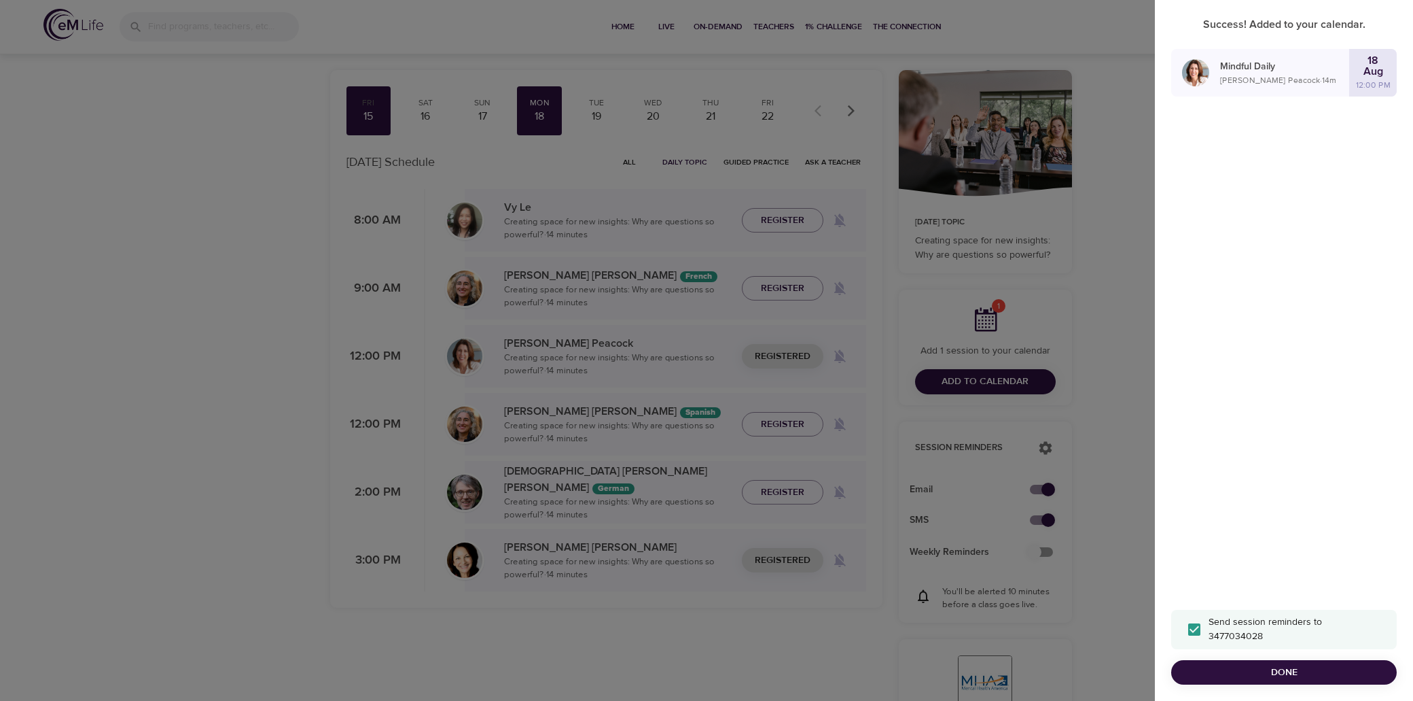
click at [292, 234] on div at bounding box center [706, 350] width 1413 height 701
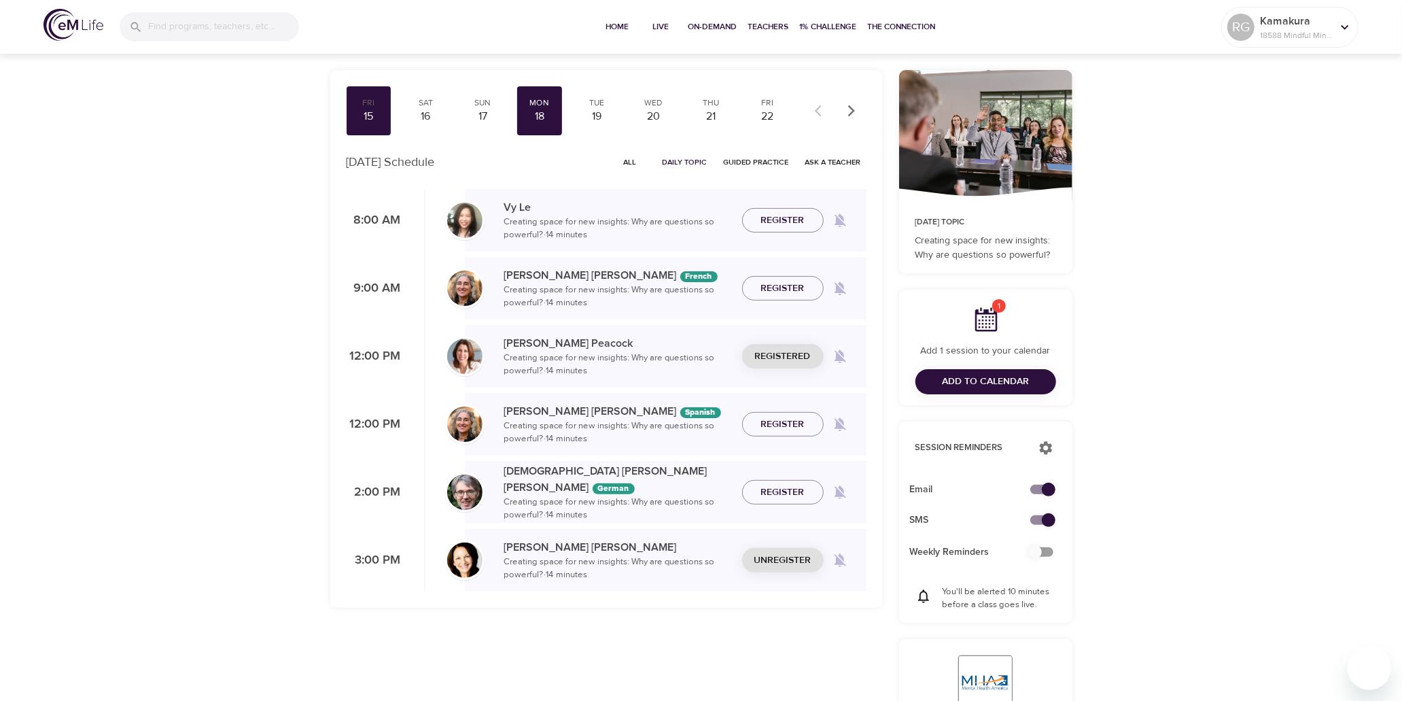
click at [782, 561] on span "Unregister" at bounding box center [782, 560] width 57 height 17
click at [782, 561] on span "Register" at bounding box center [782, 560] width 43 height 17
click at [948, 378] on span "Add to Calendar" at bounding box center [985, 381] width 87 height 17
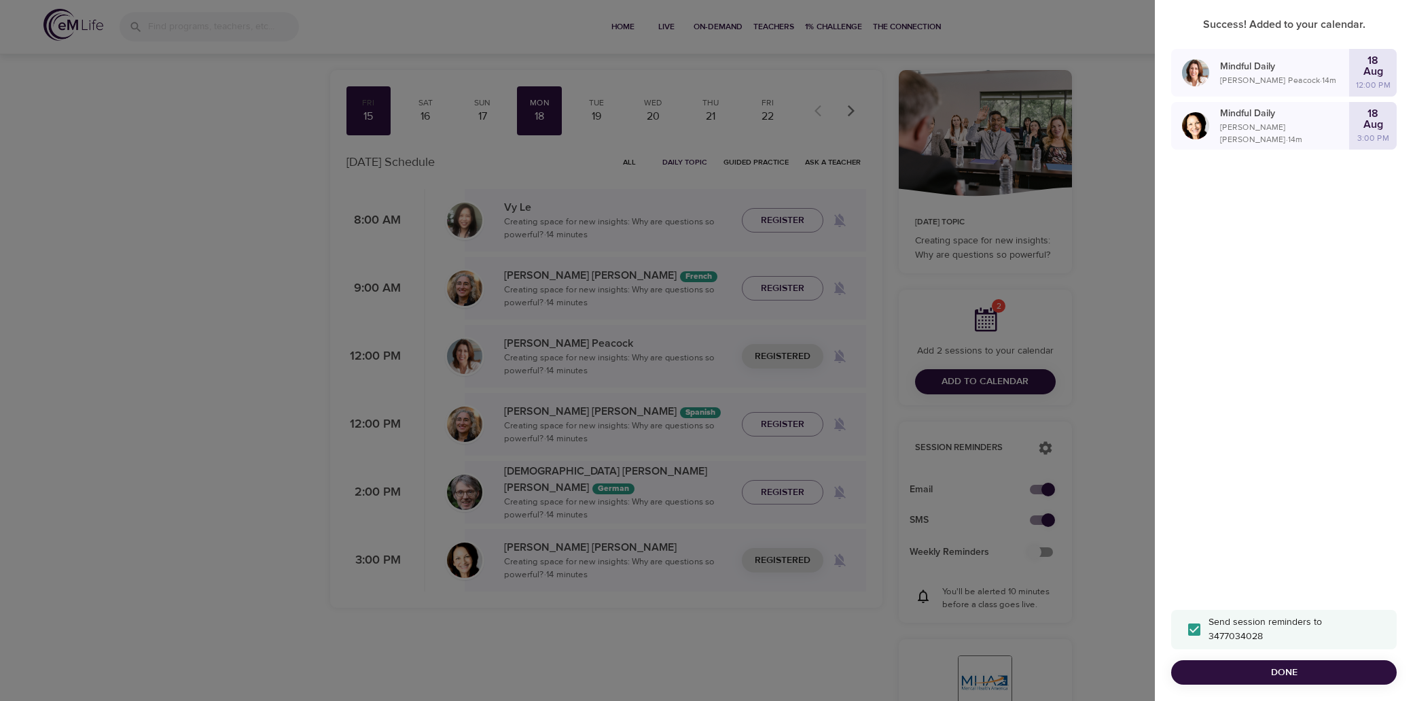
click at [1277, 669] on span "Done" at bounding box center [1284, 672] width 204 height 17
